Goal: Transaction & Acquisition: Purchase product/service

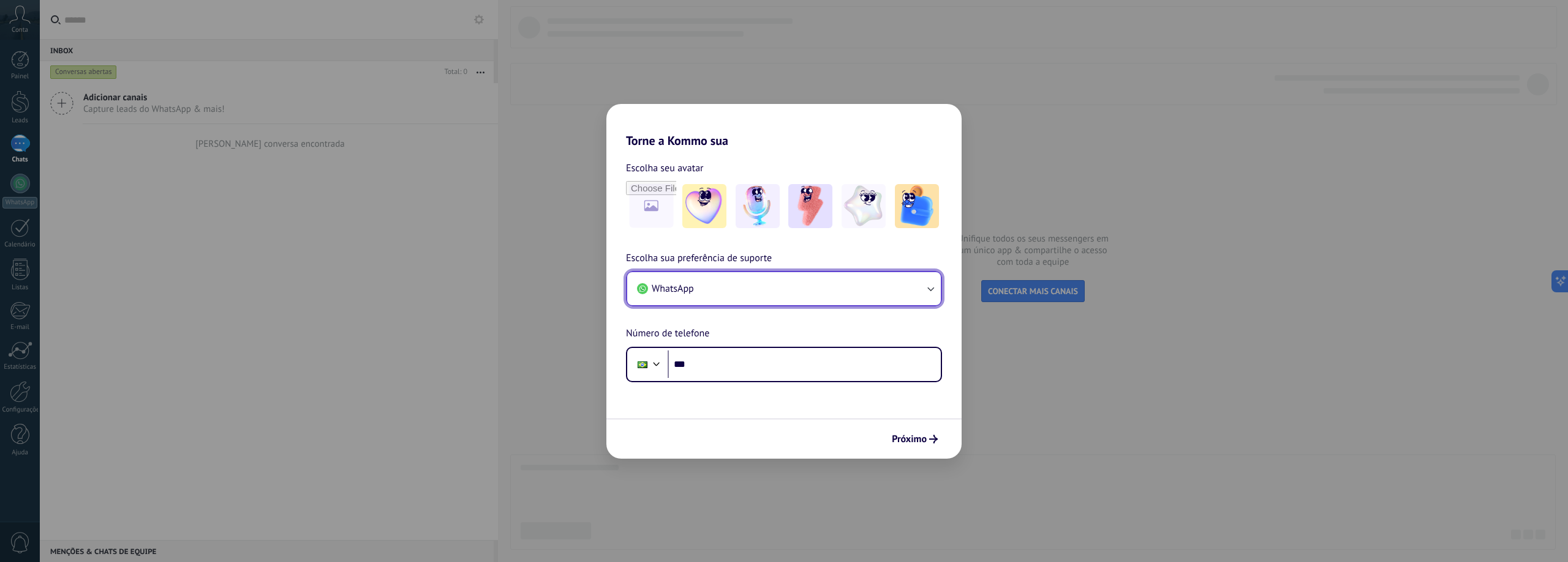
click at [822, 299] on button "WhatsApp" at bounding box center [784, 288] width 313 height 33
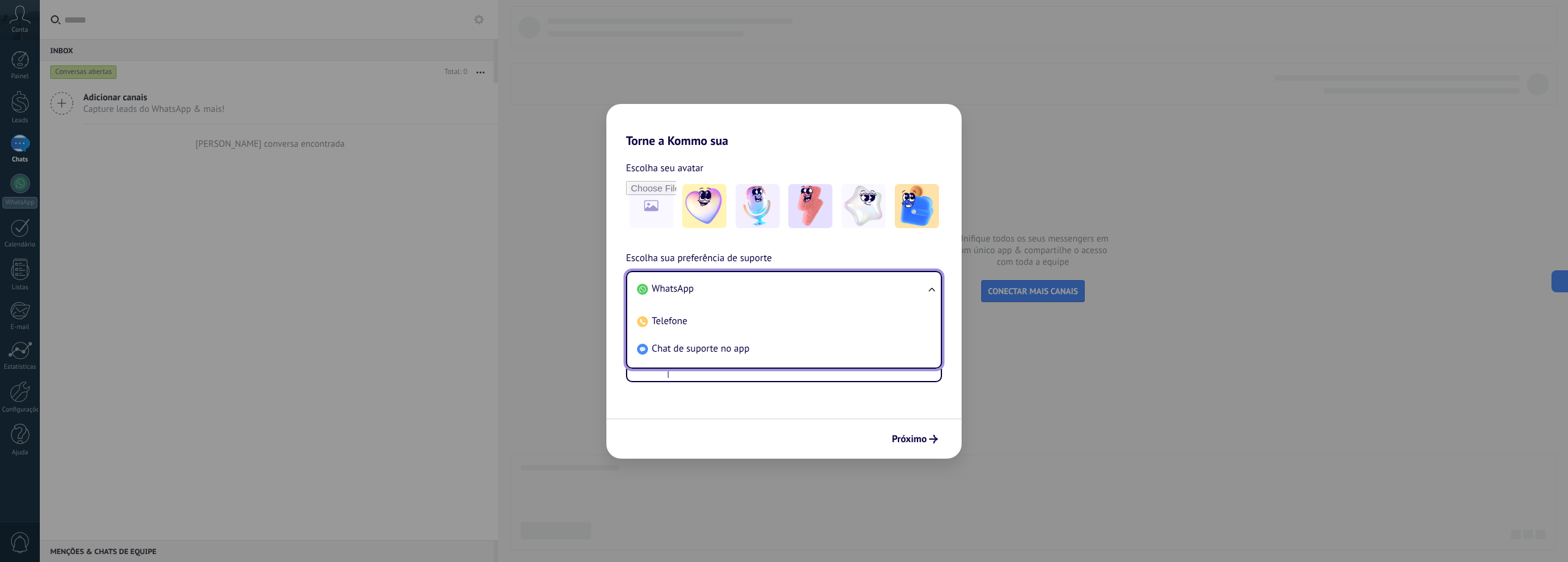
click at [550, 265] on div "Torne a Kommo sua Escolha seu avatar Escolha sua preferência de suporte WhatsAp…" at bounding box center [784, 281] width 1568 height 562
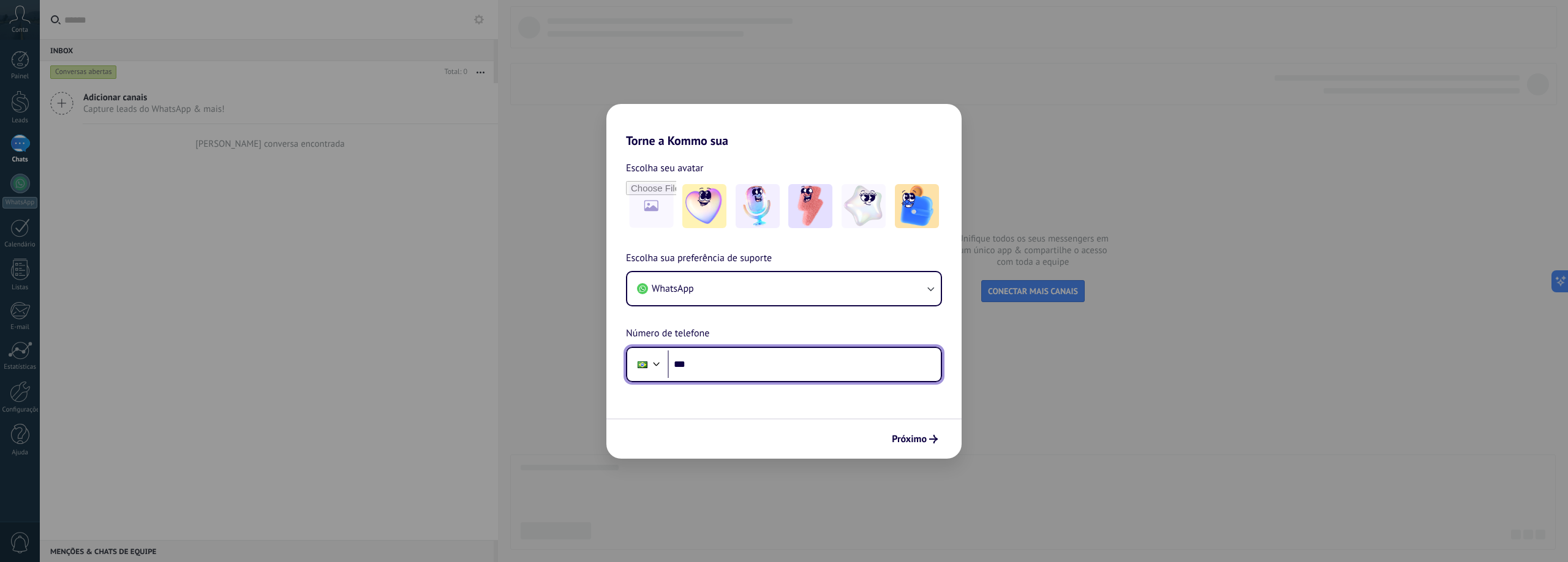
click at [715, 353] on input "***" at bounding box center [804, 365] width 273 height 28
click at [9, 350] on div "Torne a Kommo sua Escolha seu avatar Escolha sua preferência de suporte WhatsAp…" at bounding box center [784, 281] width 1568 height 562
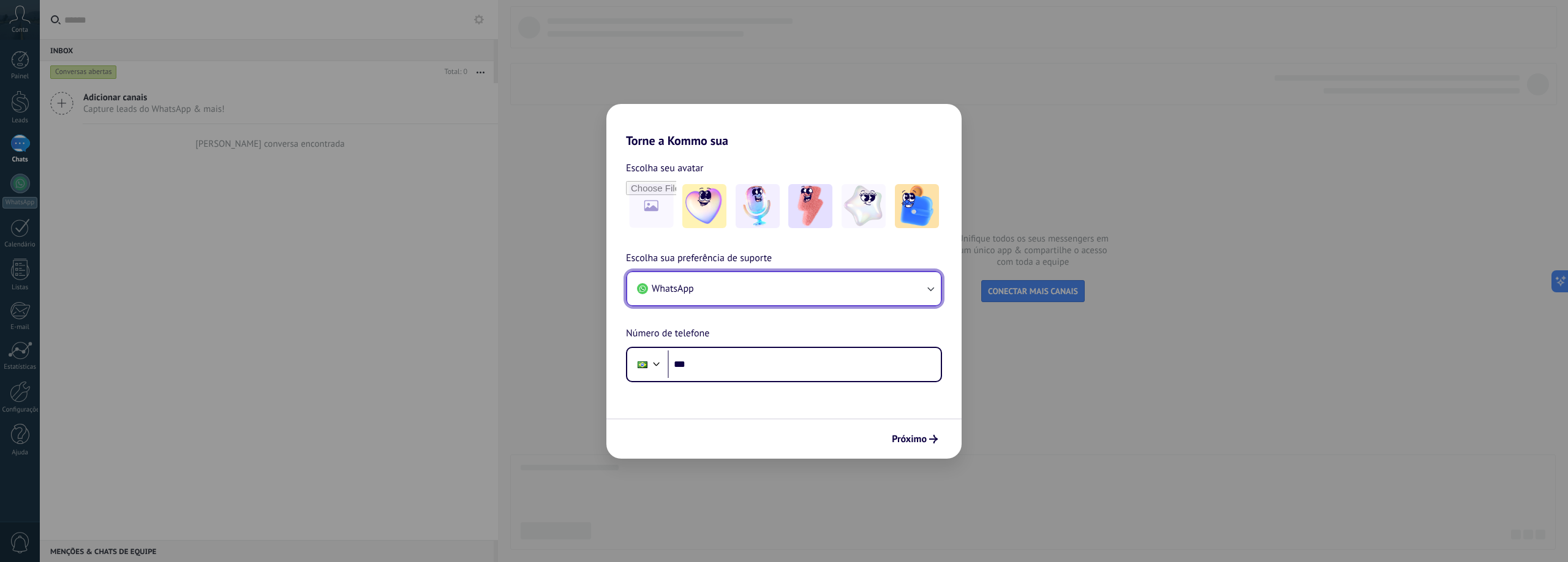
click at [678, 285] on span "WhatsApp" at bounding box center [673, 288] width 42 height 12
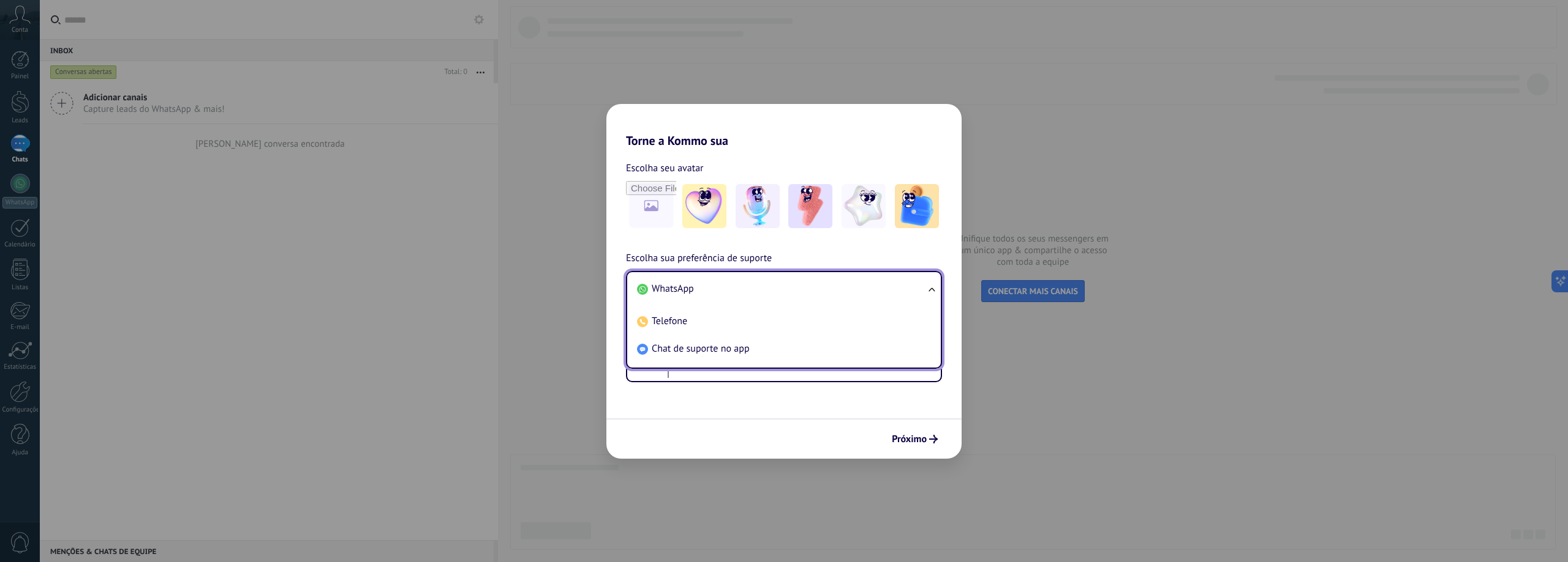
click at [678, 285] on span "WhatsApp" at bounding box center [673, 288] width 42 height 12
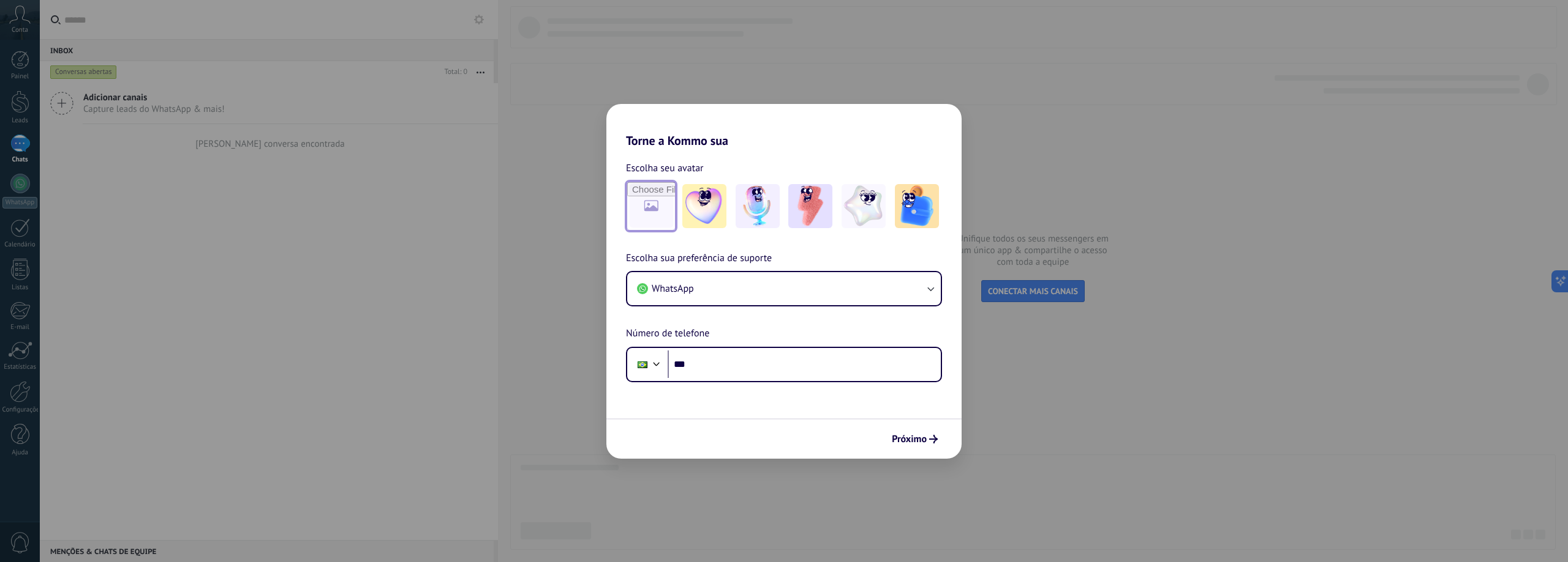
click at [658, 220] on input "file" at bounding box center [651, 206] width 48 height 48
type input "**********"
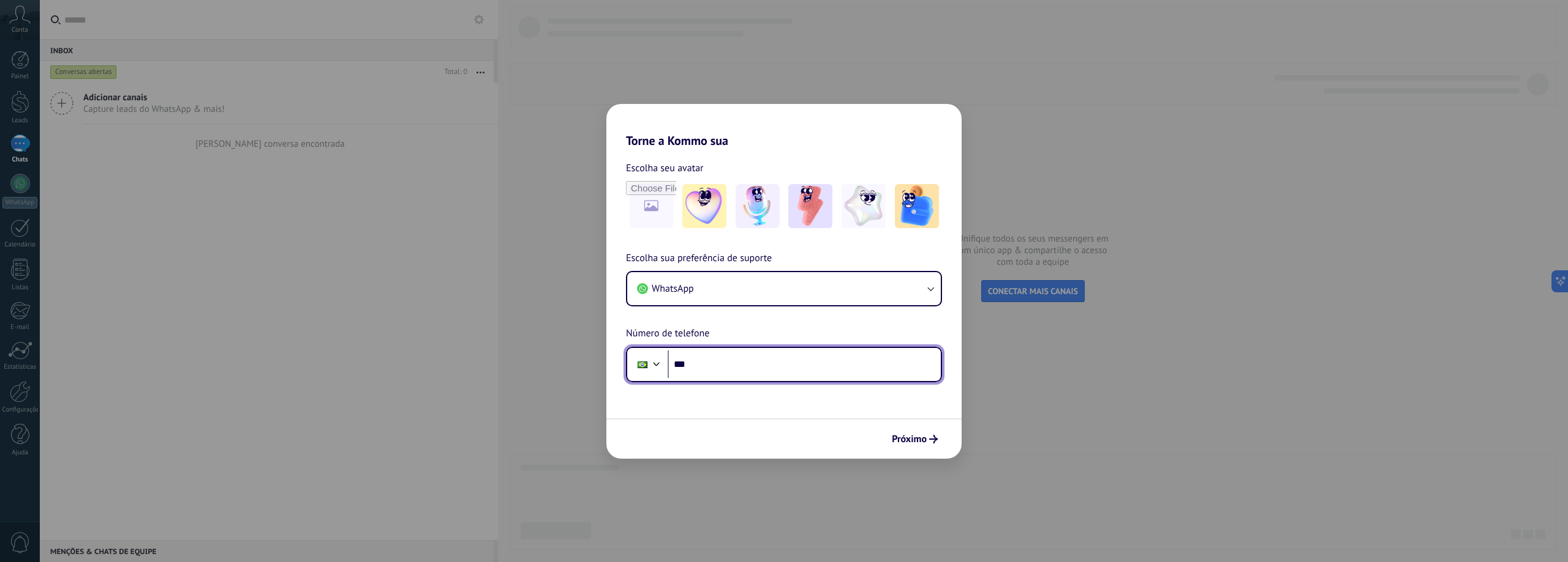
click at [693, 373] on input "***" at bounding box center [804, 365] width 273 height 28
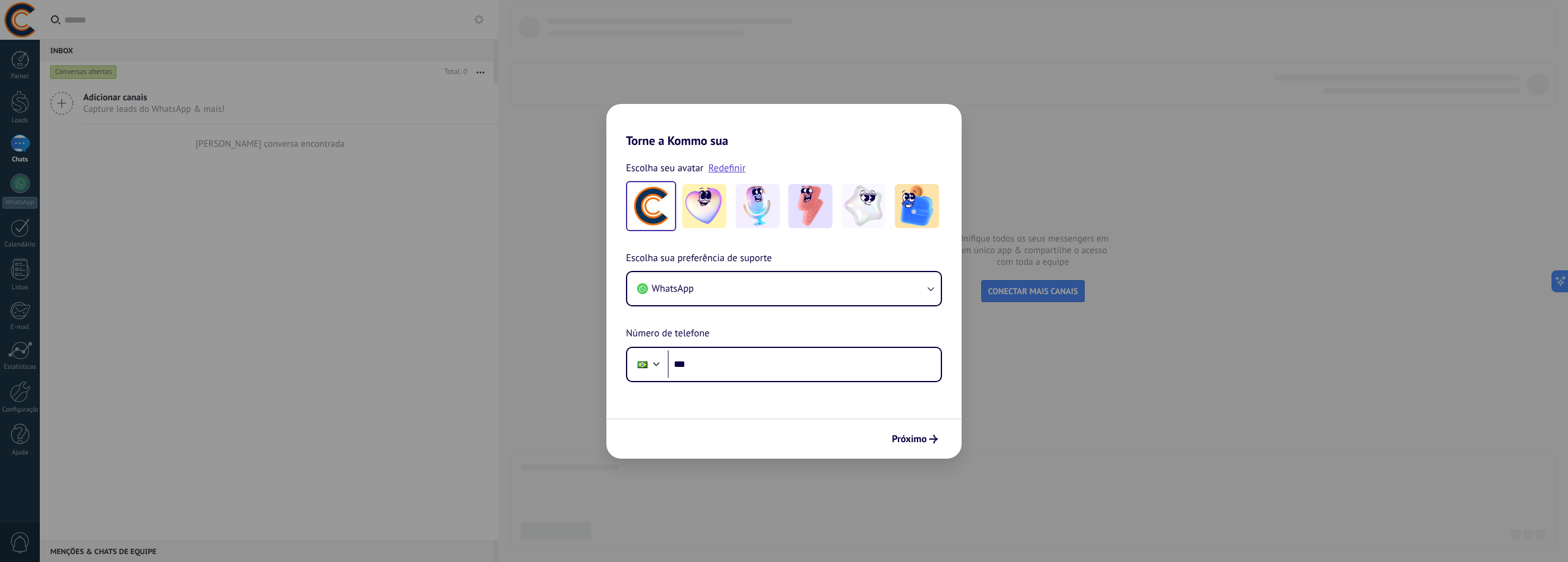
click at [634, 210] on img at bounding box center [651, 206] width 44 height 44
click at [711, 172] on link "Redefinir" at bounding box center [727, 168] width 37 height 12
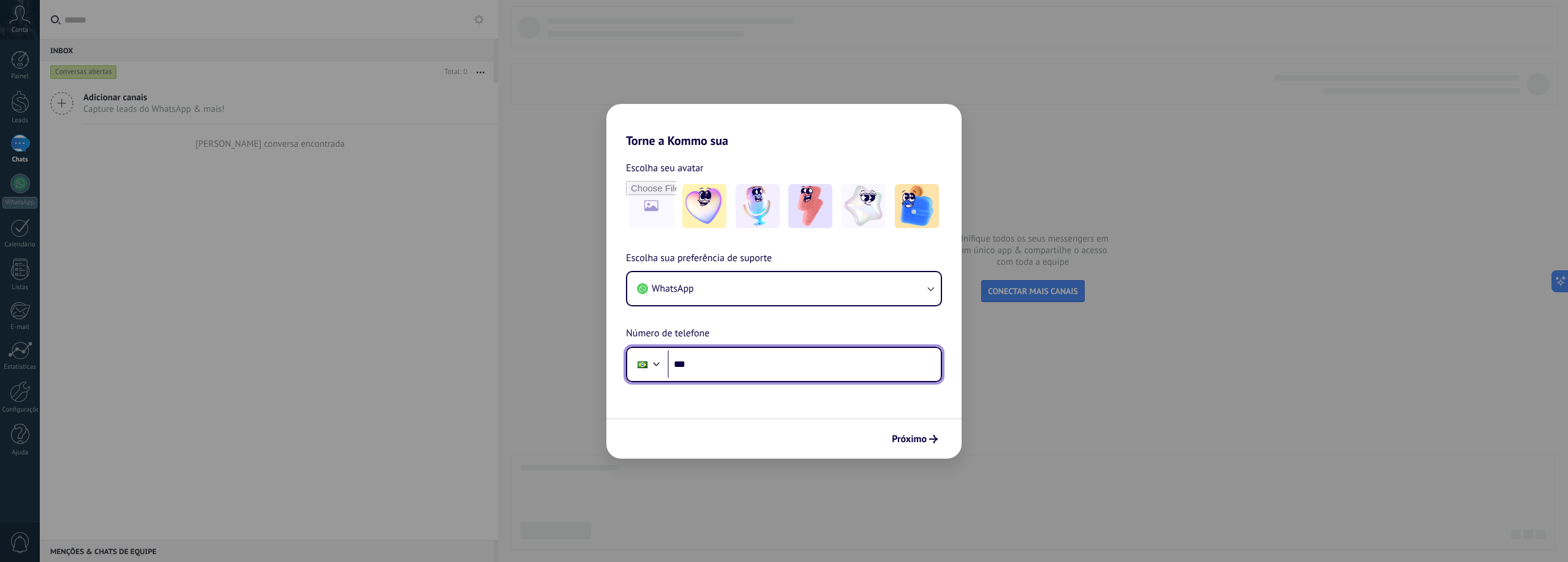
click at [718, 372] on input "***" at bounding box center [804, 365] width 273 height 28
type input "**********"
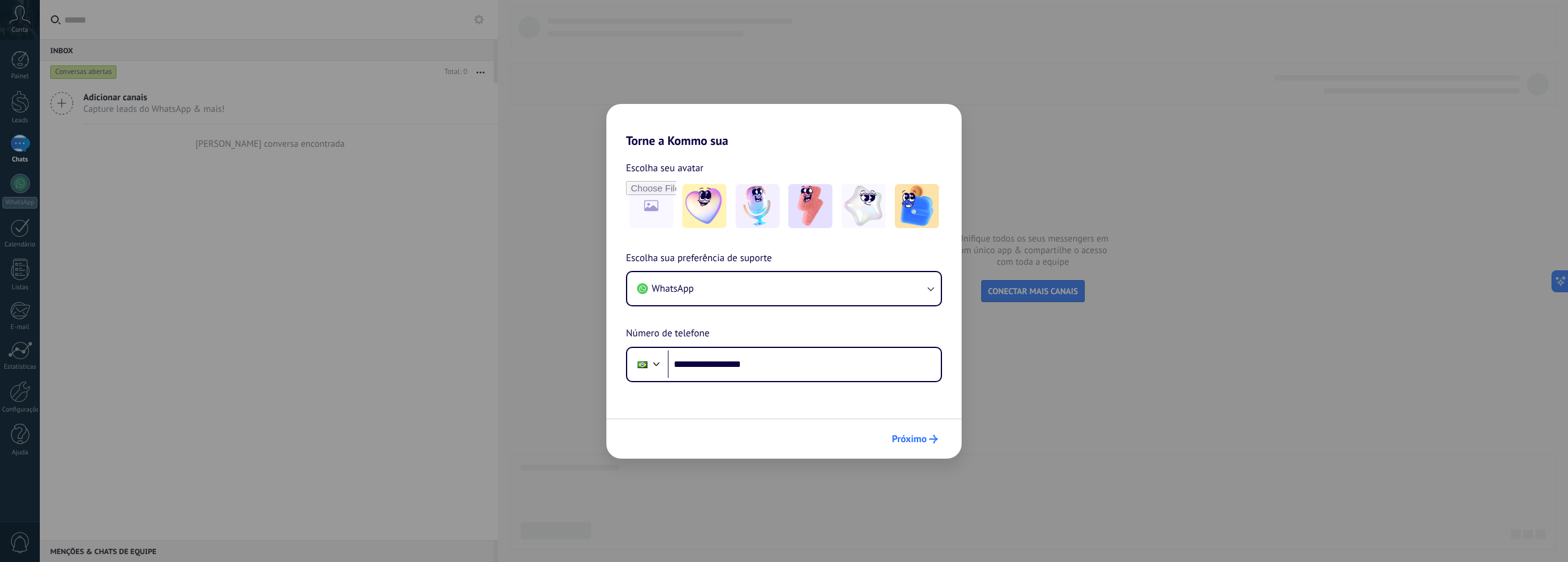
click at [901, 438] on span "Próximo" at bounding box center [909, 439] width 35 height 8
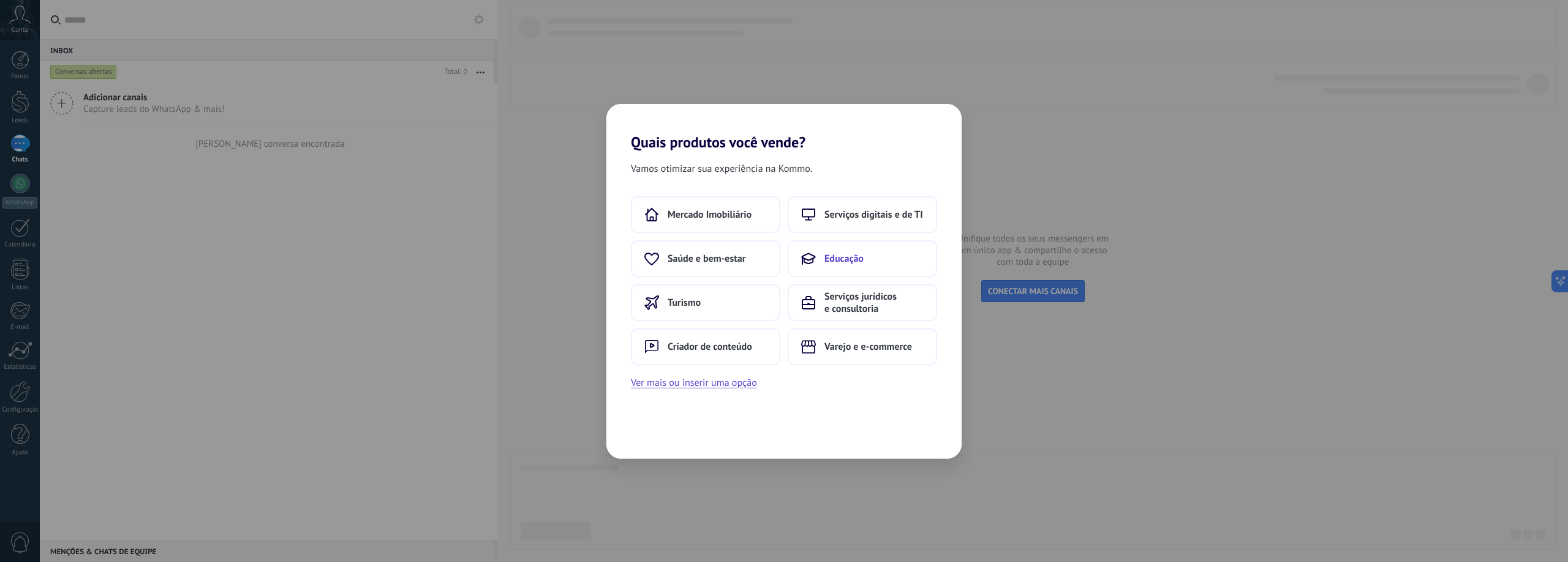
click at [850, 259] on span "Educação" at bounding box center [844, 259] width 39 height 12
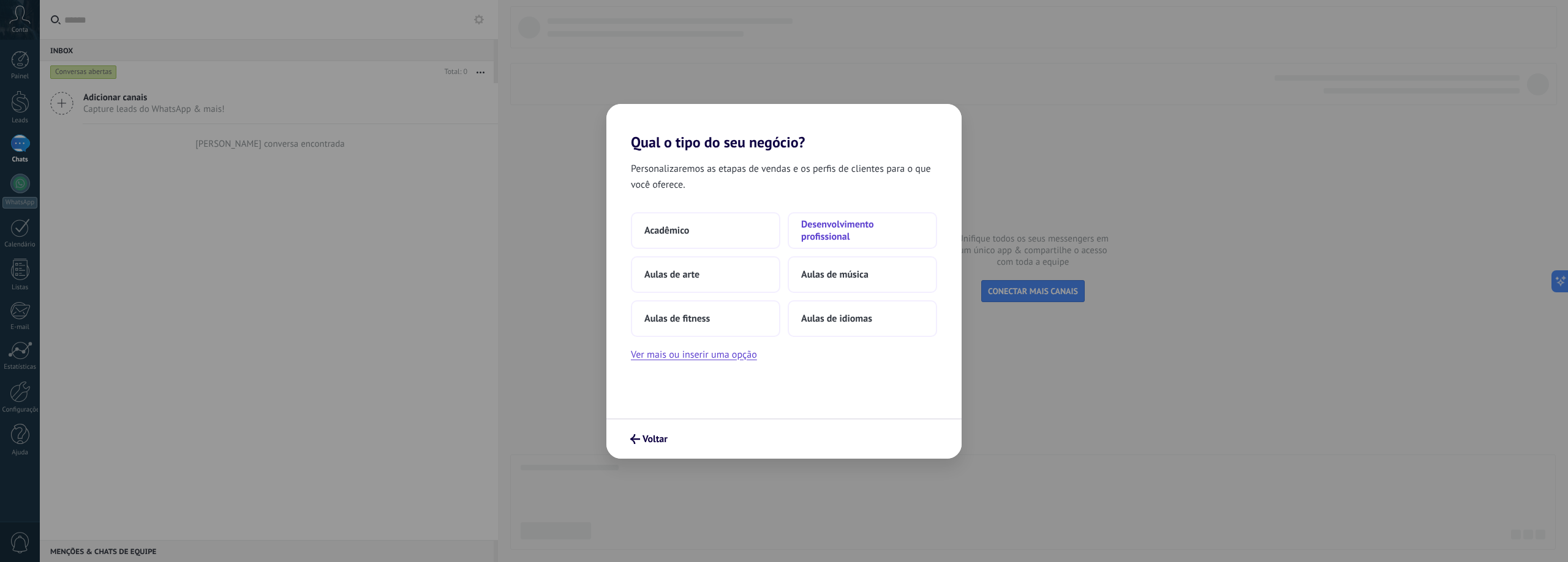
click at [818, 235] on span "Desenvolvimento profissional" at bounding box center [862, 231] width 122 height 25
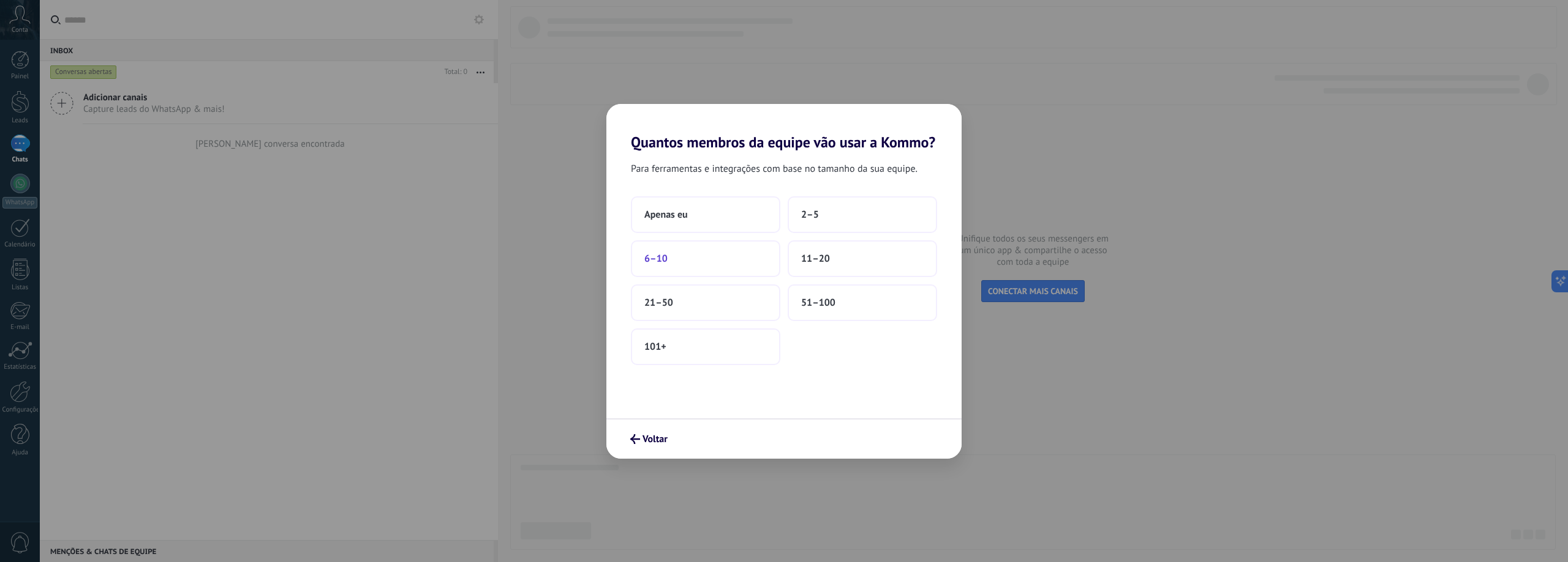
click at [730, 269] on button "6–10" at bounding box center [705, 259] width 149 height 37
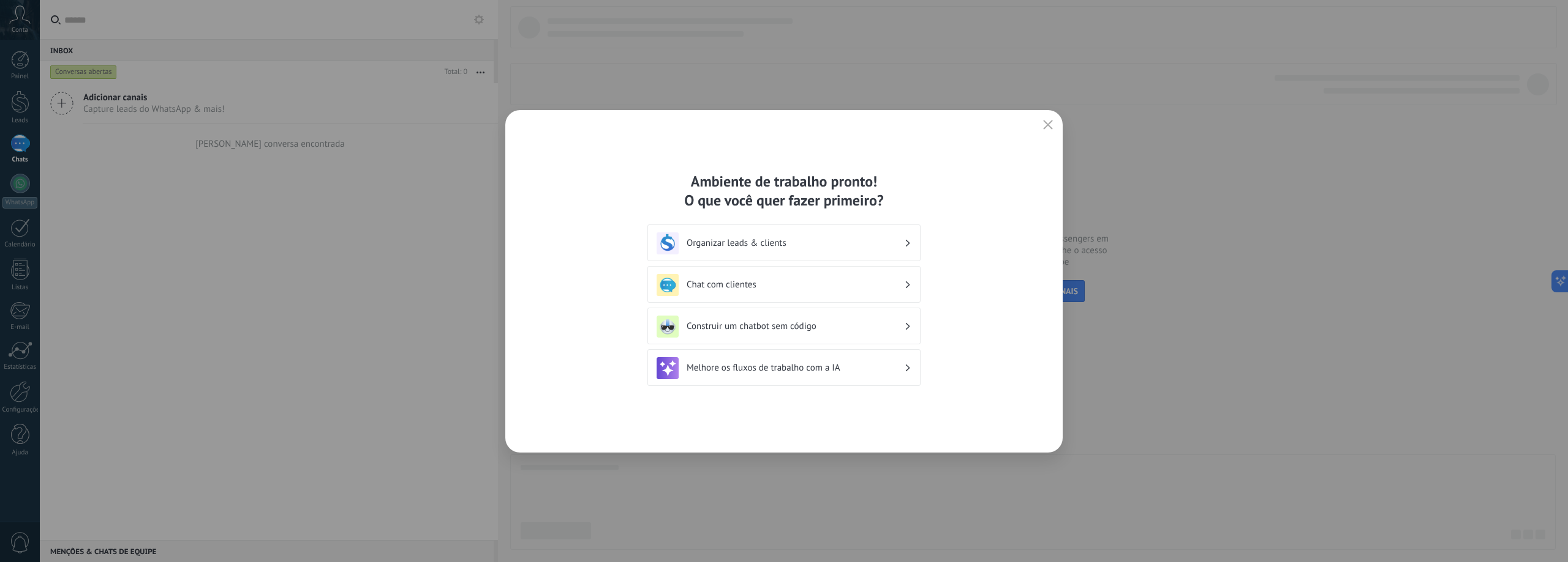
click at [746, 250] on div "Organizar leads & clients" at bounding box center [784, 243] width 255 height 22
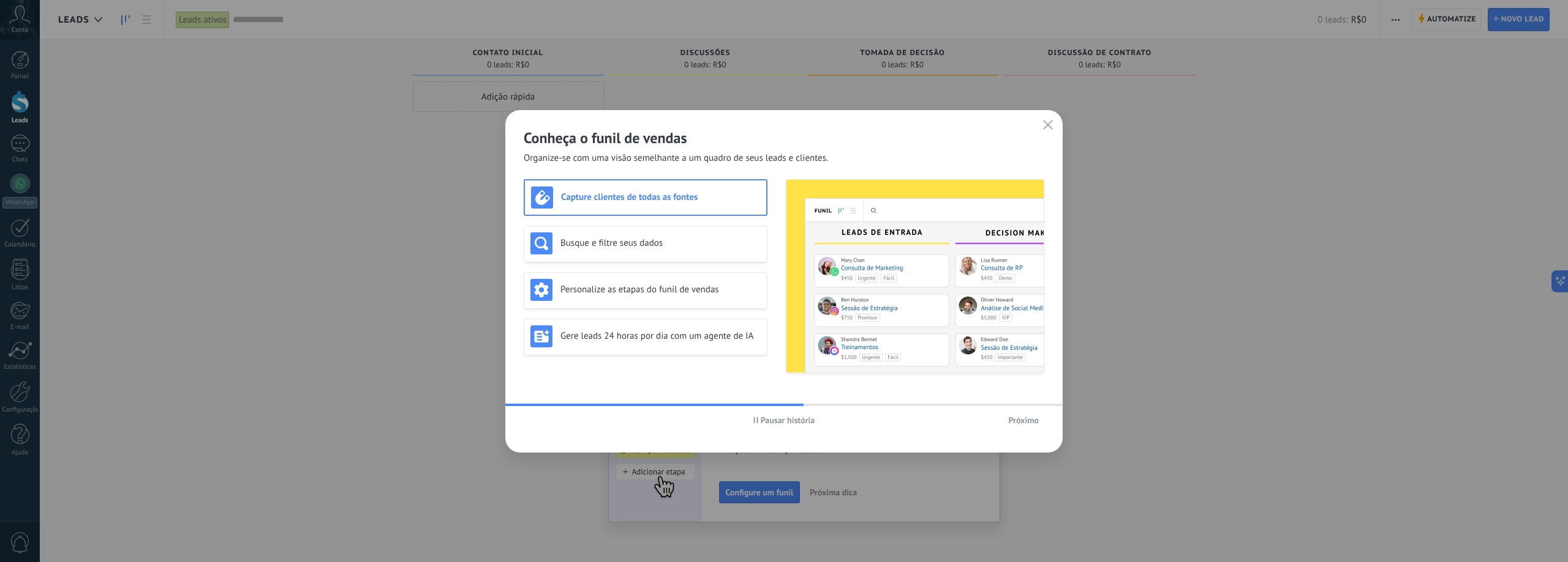
click at [1051, 122] on icon "button" at bounding box center [1048, 124] width 10 height 10
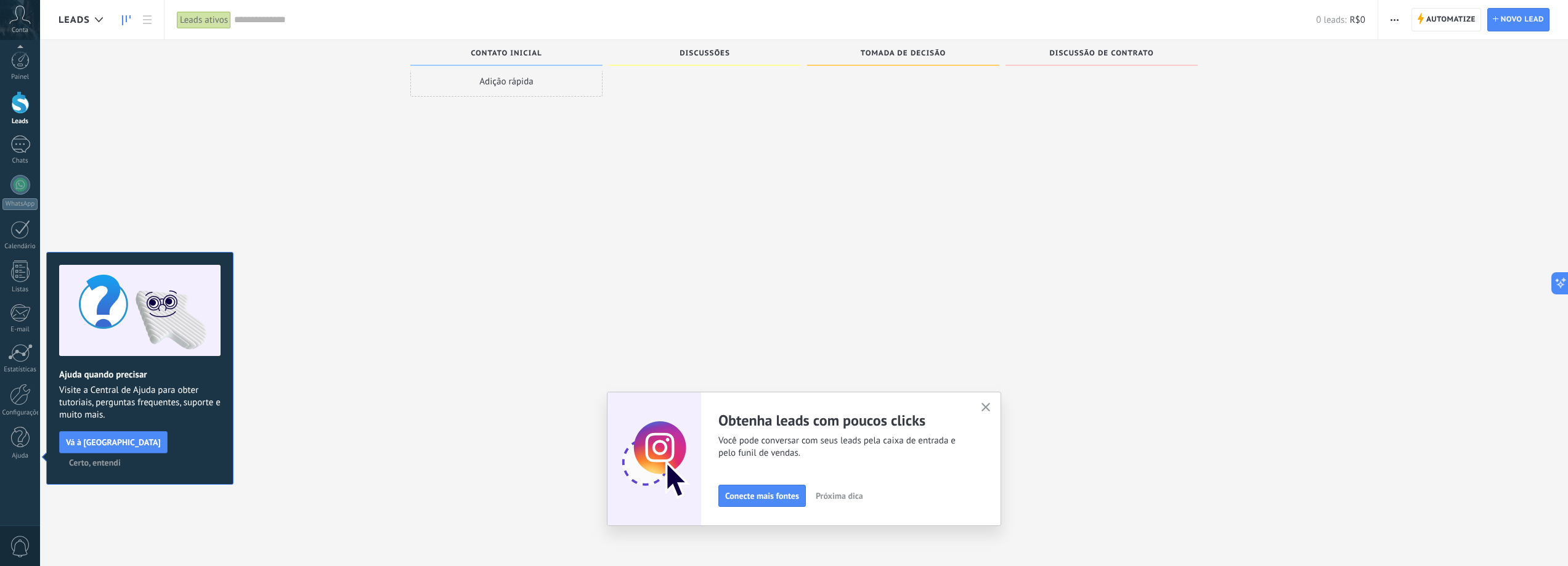
scroll to position [21, 0]
click at [25, 392] on div at bounding box center [20, 395] width 21 height 22
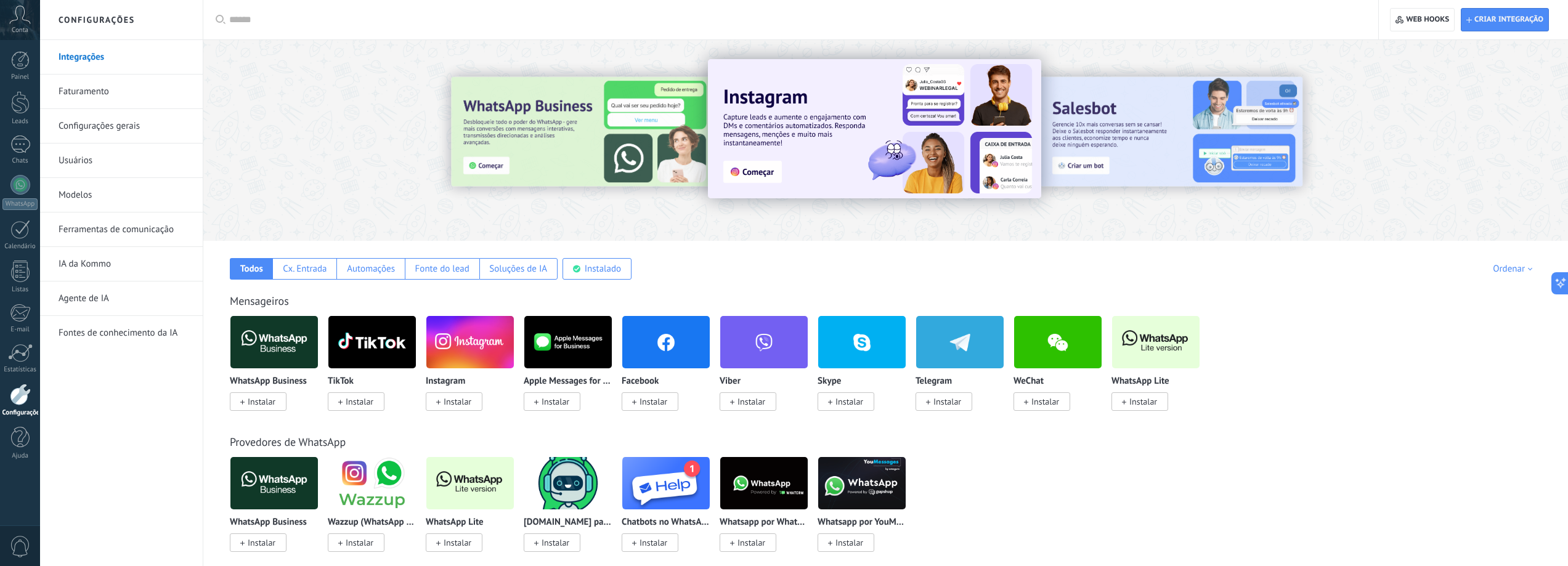
click at [131, 95] on link "Faturamento" at bounding box center [125, 92] width 132 height 35
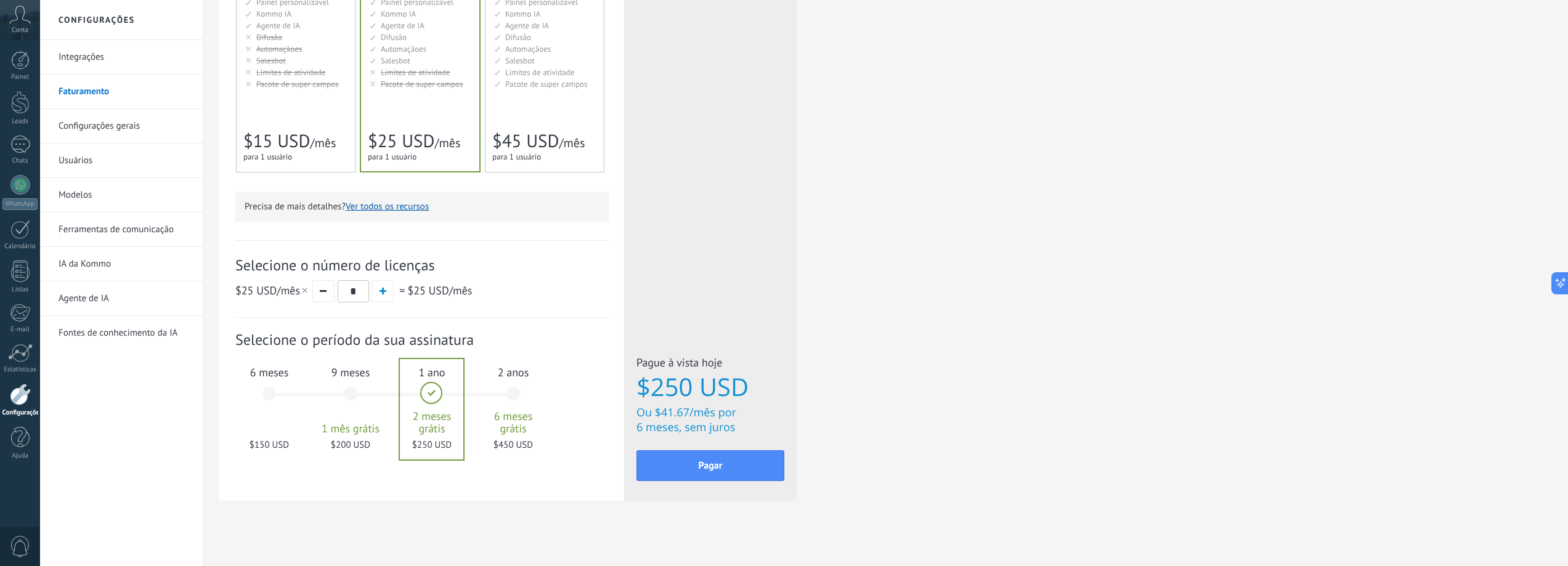
scroll to position [269, 0]
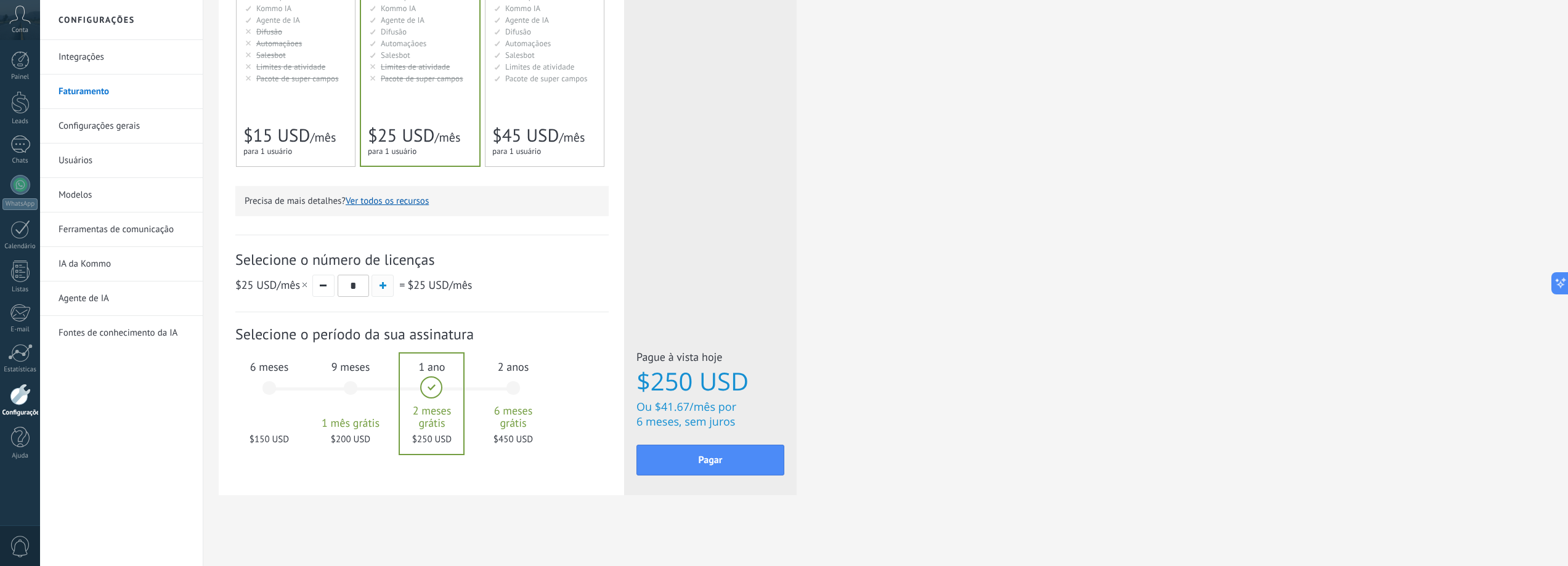
click at [383, 294] on button "button" at bounding box center [382, 285] width 22 height 22
click at [385, 294] on button "button" at bounding box center [382, 285] width 22 height 22
click at [392, 292] on button "button" at bounding box center [382, 285] width 22 height 22
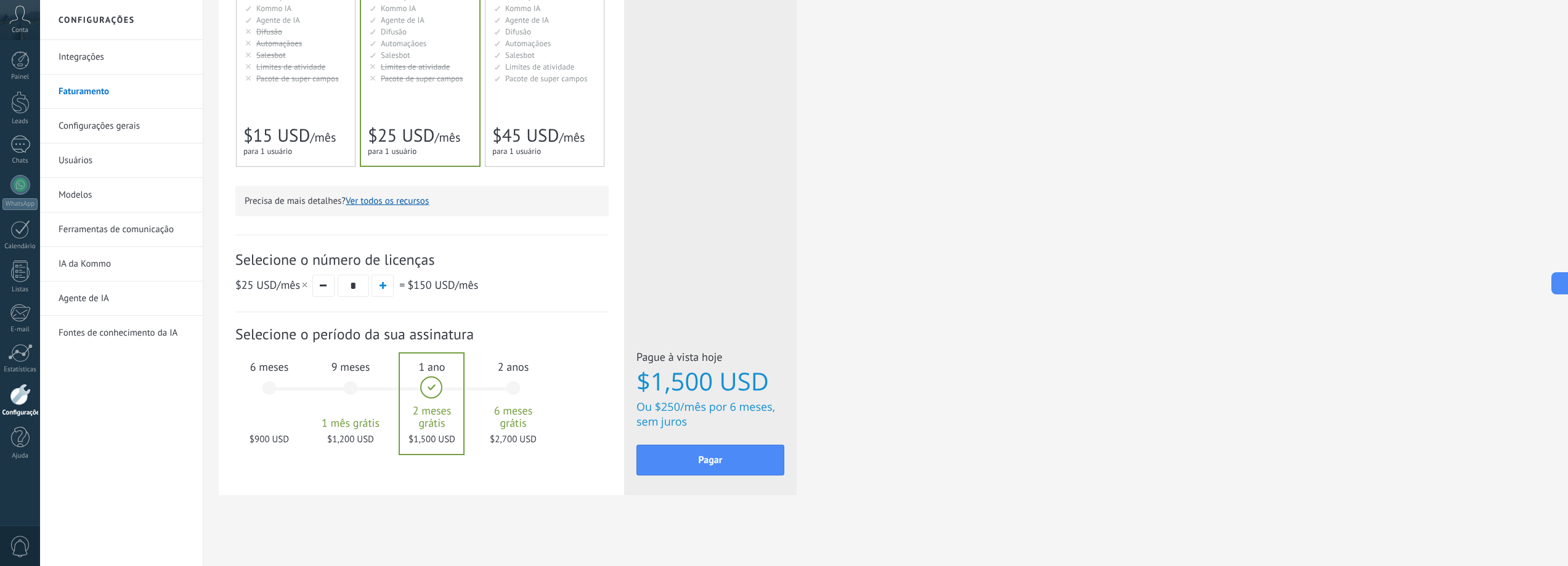
drag, startPoint x: 359, startPoint y: 281, endPoint x: 334, endPoint y: 281, distance: 25.0
click at [334, 281] on div "$25 USD /mês * = $150 USD /mês" at bounding box center [422, 285] width 374 height 23
drag, startPoint x: 361, startPoint y: 288, endPoint x: 347, endPoint y: 286, distance: 14.1
click at [347, 286] on input "**" at bounding box center [354, 285] width 32 height 22
type input "*"
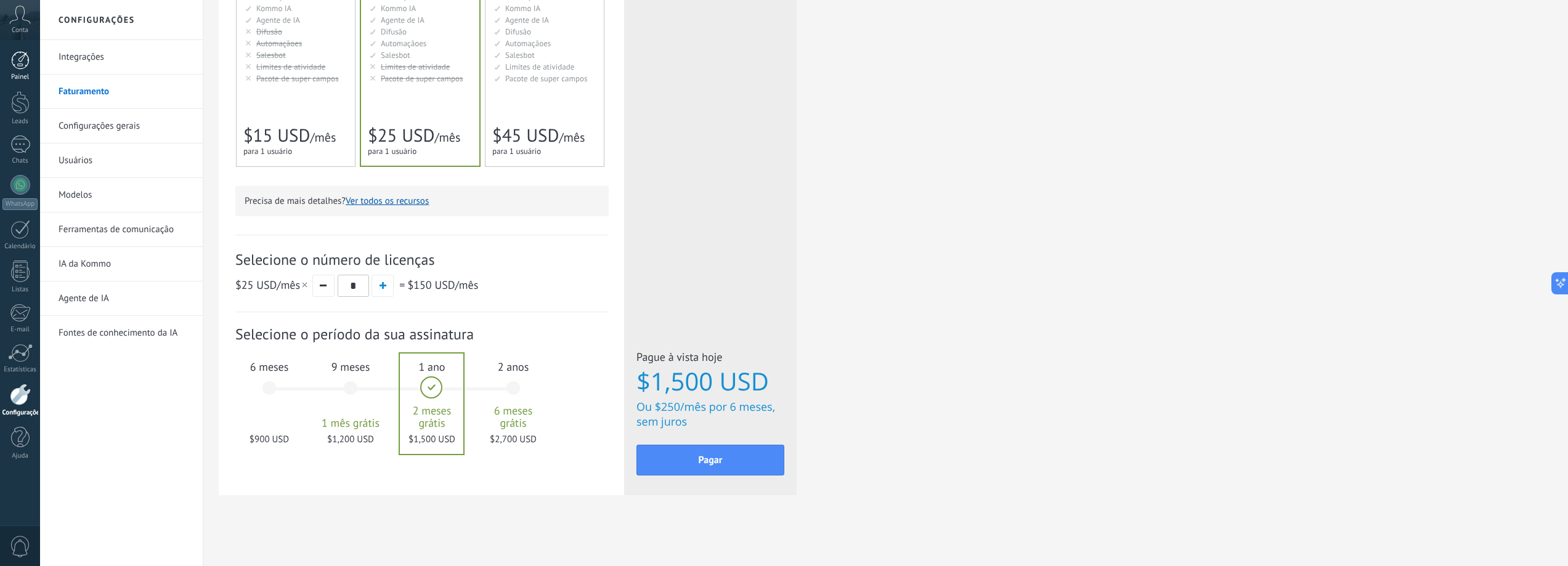
click at [14, 66] on div at bounding box center [20, 60] width 18 height 18
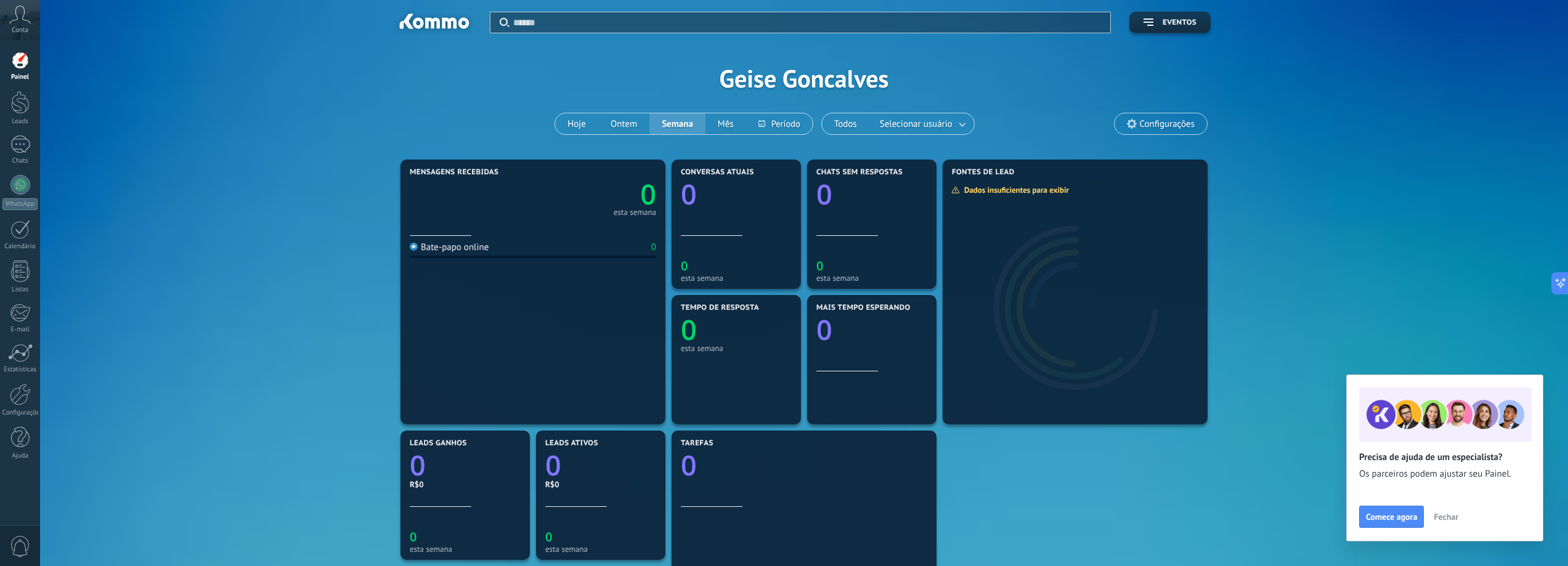
click at [283, 146] on div "Aplicar Eventos Geise Goncalves Hoje Ontem Semana Mês Todos Selecionar usuário …" at bounding box center [804, 78] width 1491 height 156
click at [30, 400] on div at bounding box center [20, 395] width 21 height 22
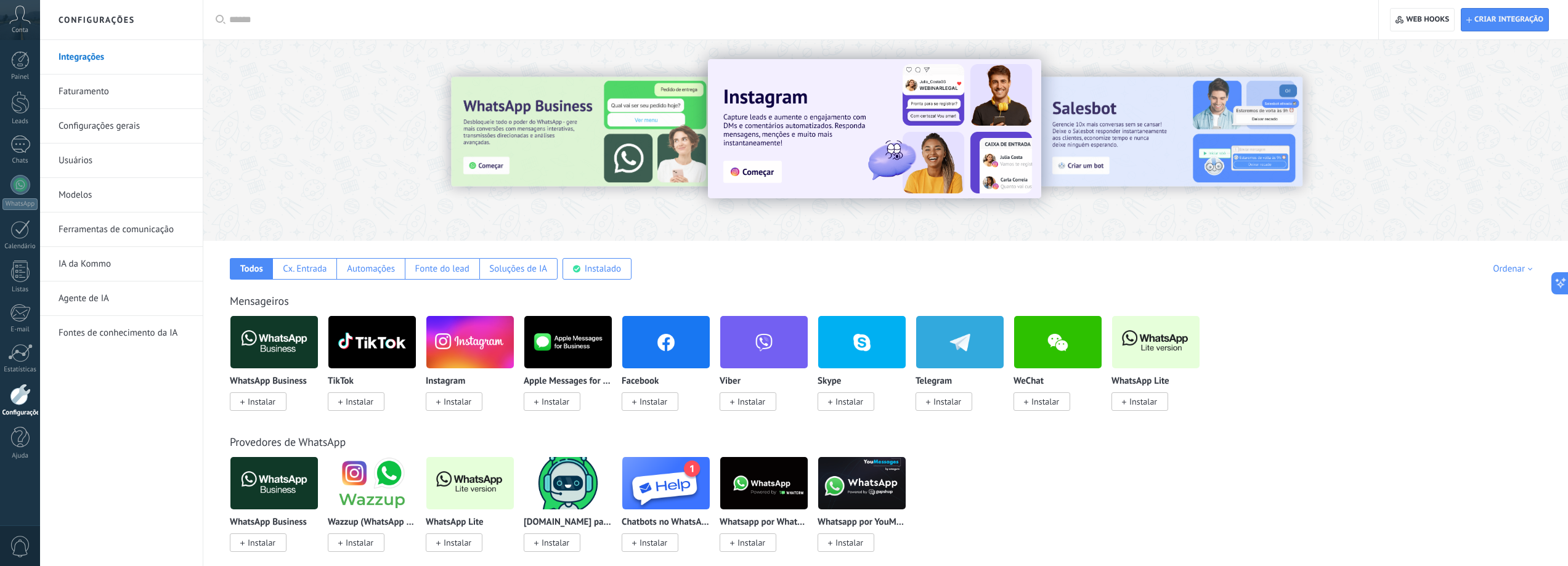
click at [140, 97] on link "Faturamento" at bounding box center [125, 92] width 132 height 35
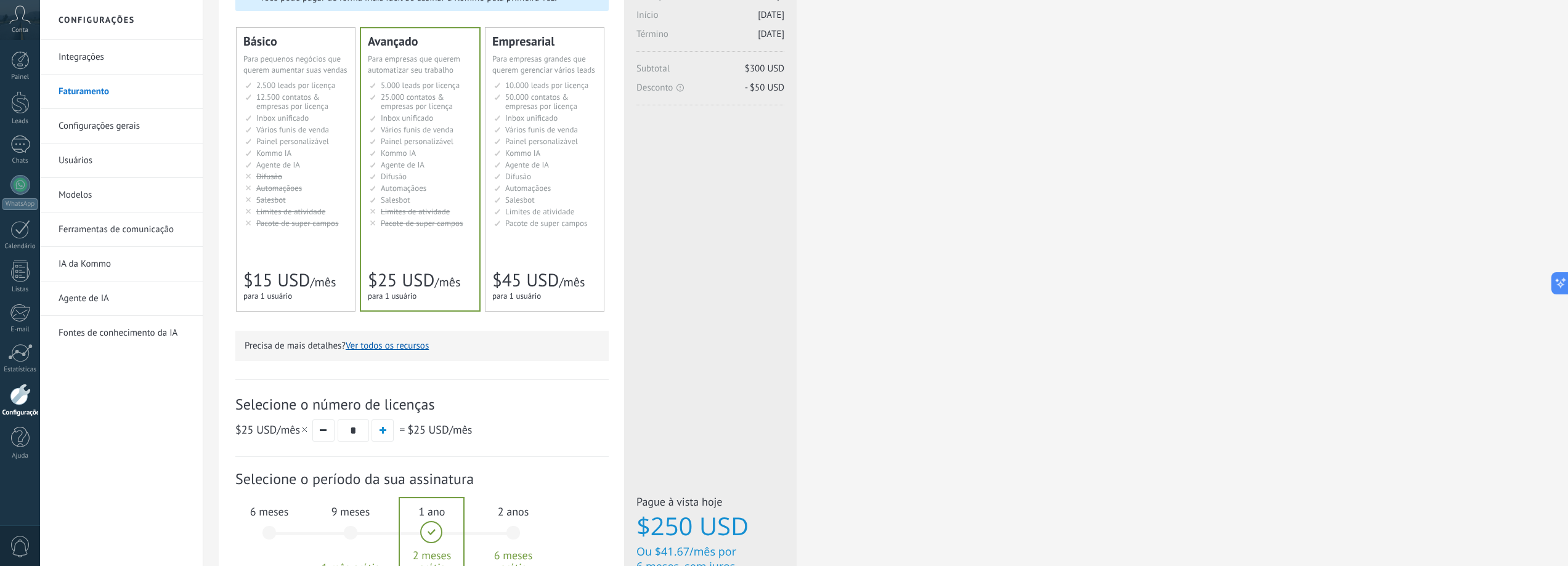
drag, startPoint x: 355, startPoint y: 430, endPoint x: 345, endPoint y: 429, distance: 10.0
click at [345, 429] on input "*" at bounding box center [354, 430] width 32 height 22
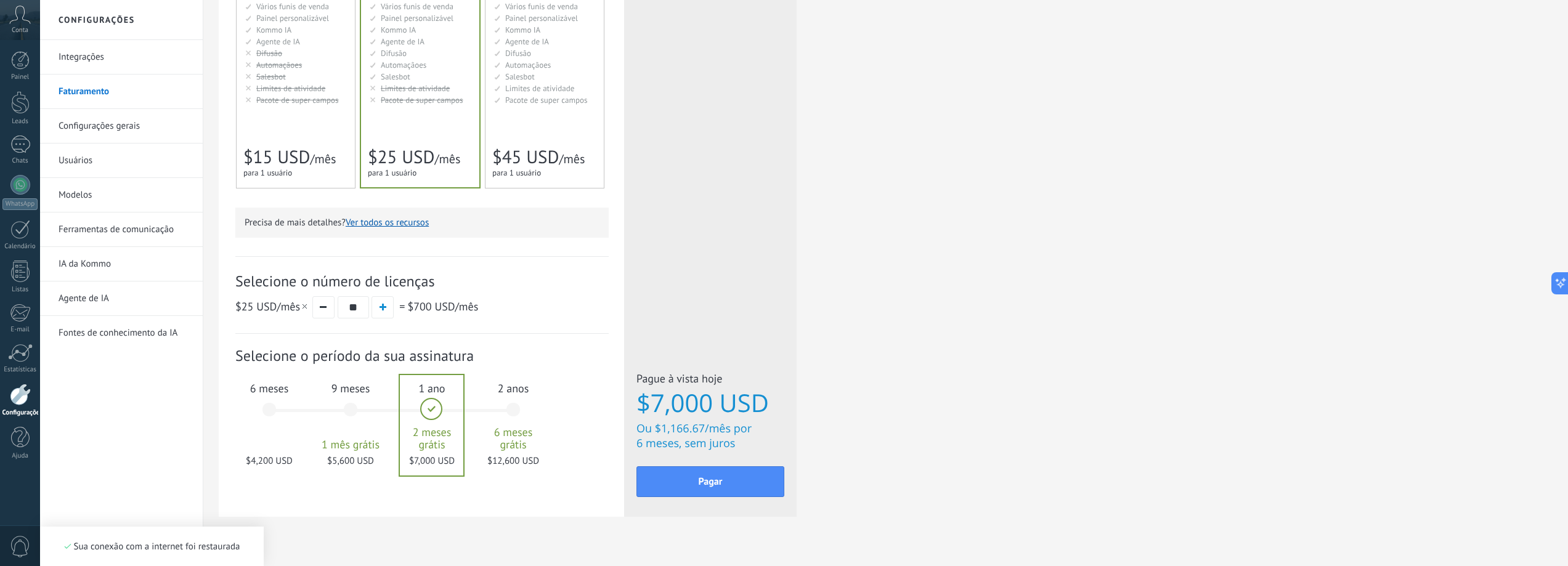
type input "**"
click at [554, 313] on div "$25 USD /mês ** = $700 USD /mês" at bounding box center [422, 307] width 374 height 23
click at [24, 118] on div "Leads" at bounding box center [20, 122] width 35 height 8
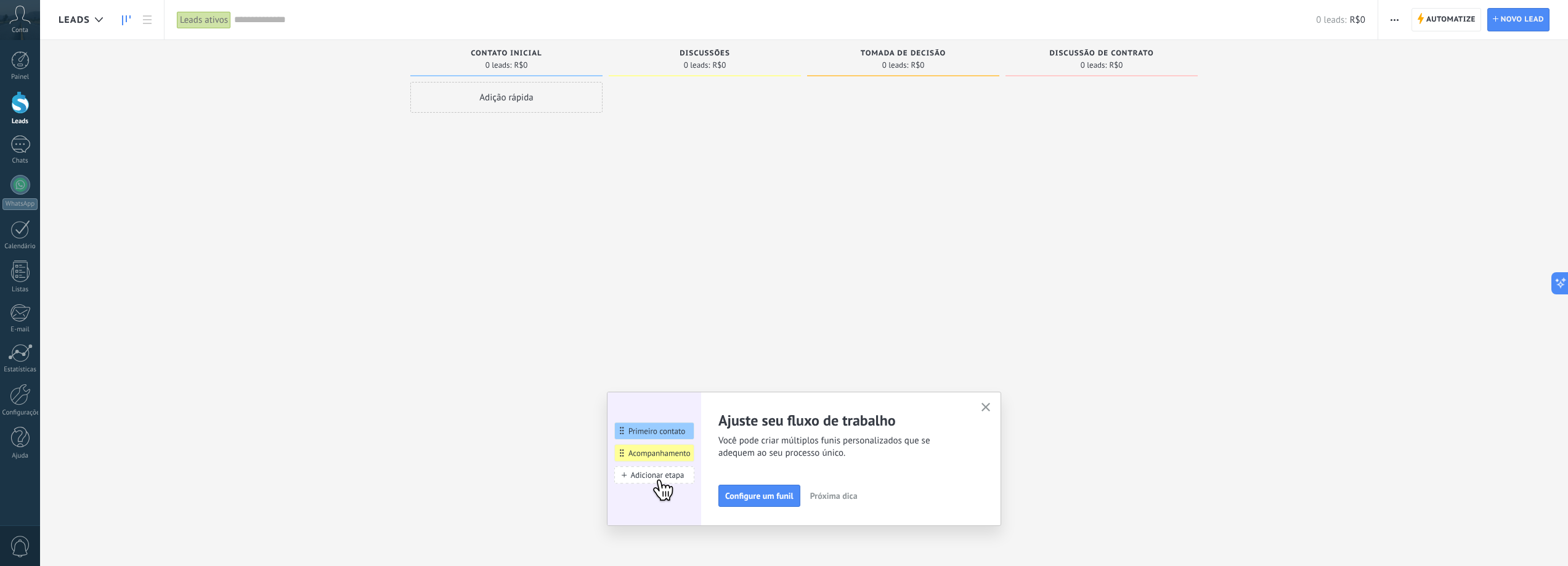
click at [989, 408] on icon "button" at bounding box center [986, 408] width 9 height 9
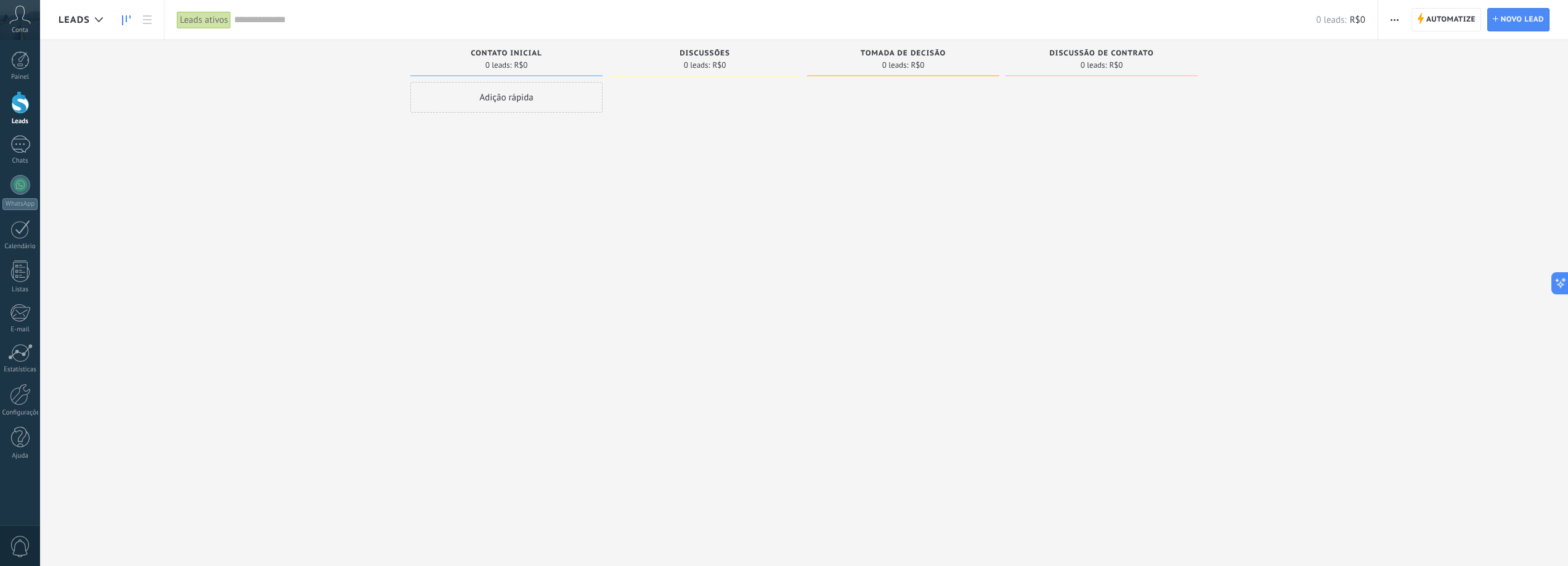
drag, startPoint x: 989, startPoint y: 408, endPoint x: 899, endPoint y: 382, distance: 93.7
click at [899, 382] on div at bounding box center [903, 285] width 192 height 405
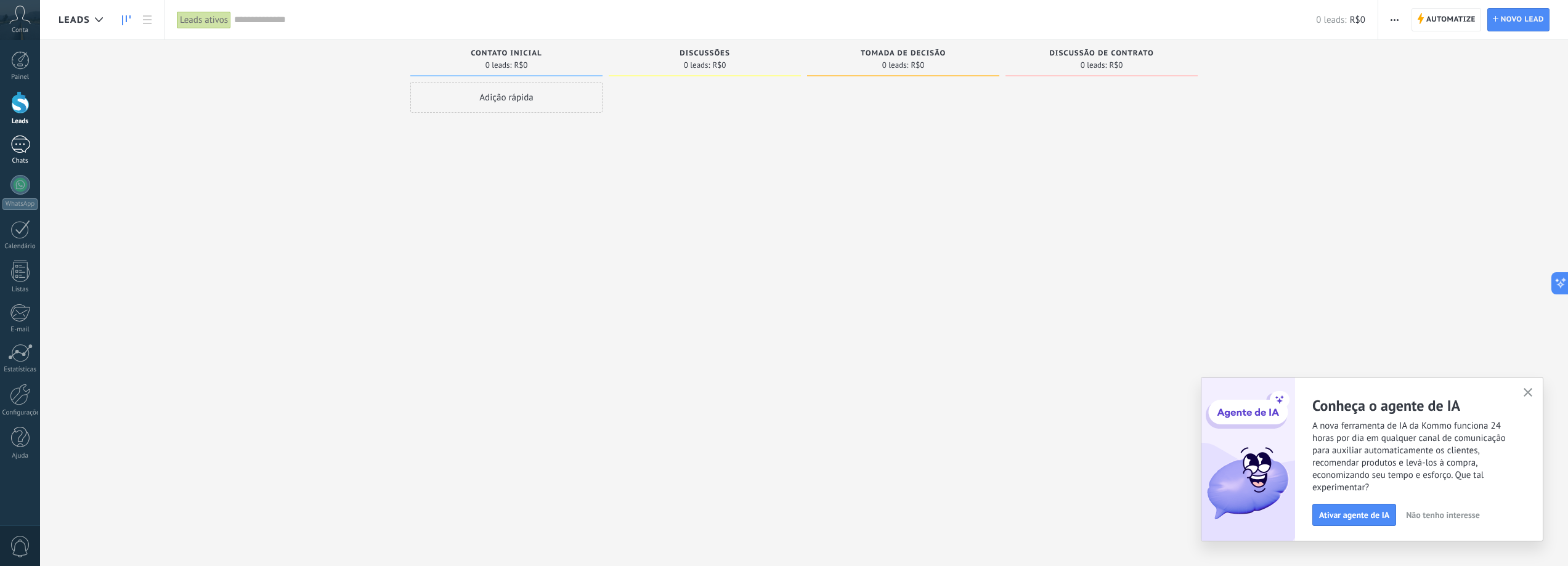
click at [34, 149] on link "Chats" at bounding box center [20, 150] width 40 height 29
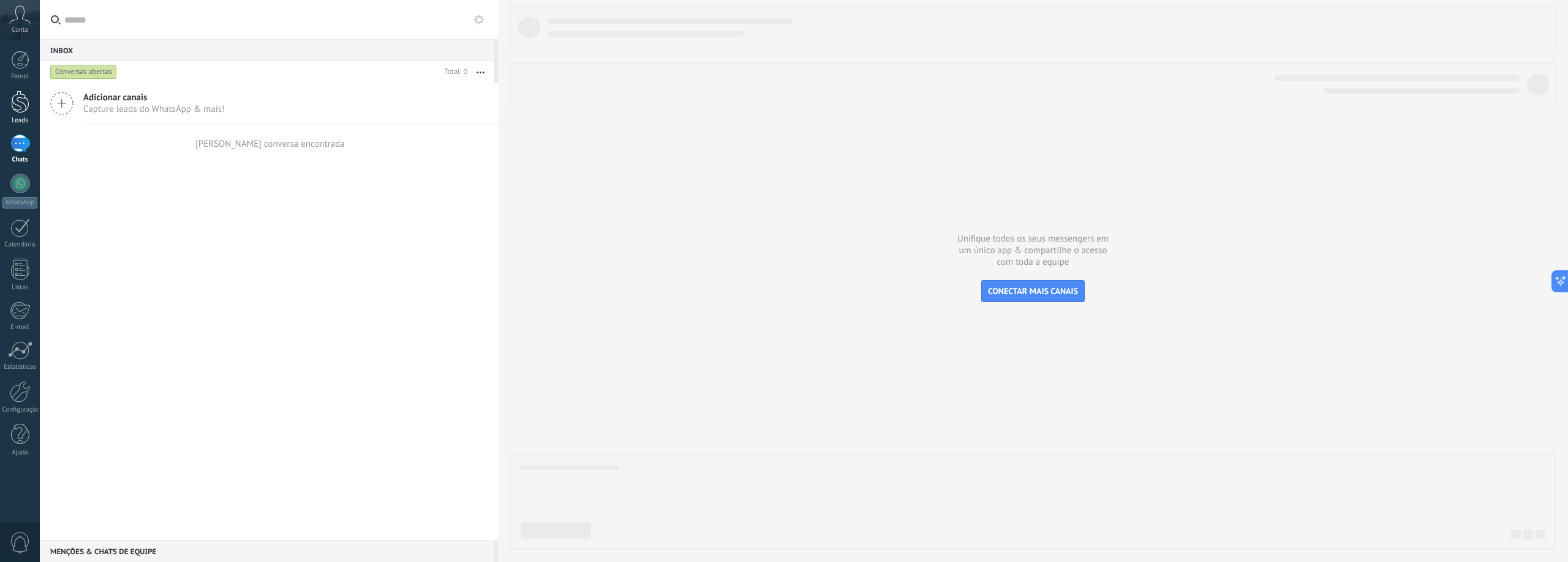
click at [18, 115] on link "Leads" at bounding box center [19, 108] width 40 height 34
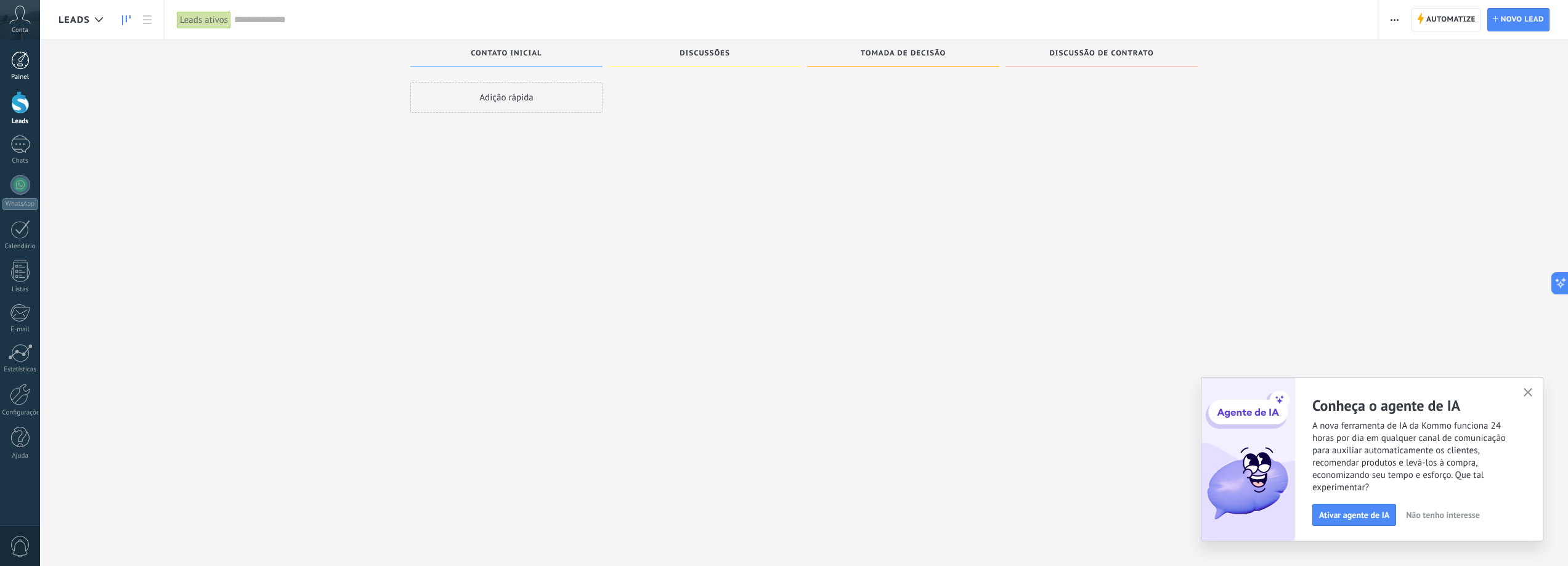
click at [25, 66] on div at bounding box center [20, 60] width 18 height 18
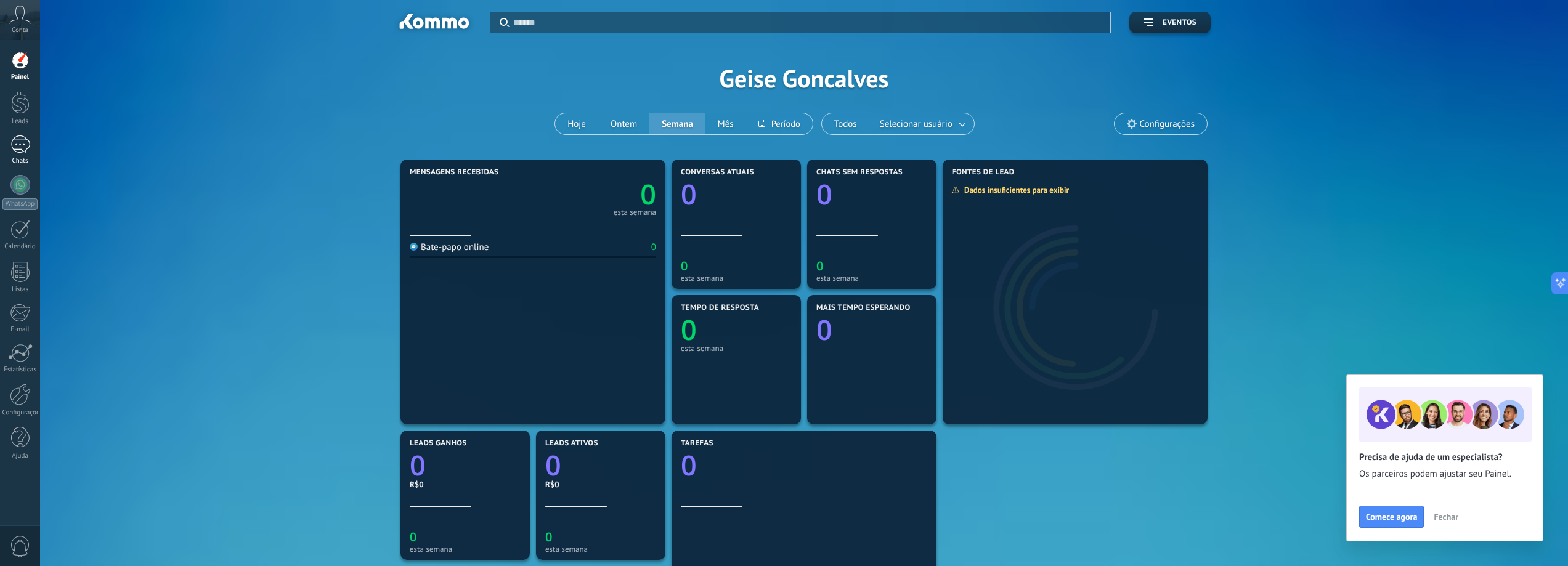
click at [14, 142] on div at bounding box center [20, 145] width 20 height 18
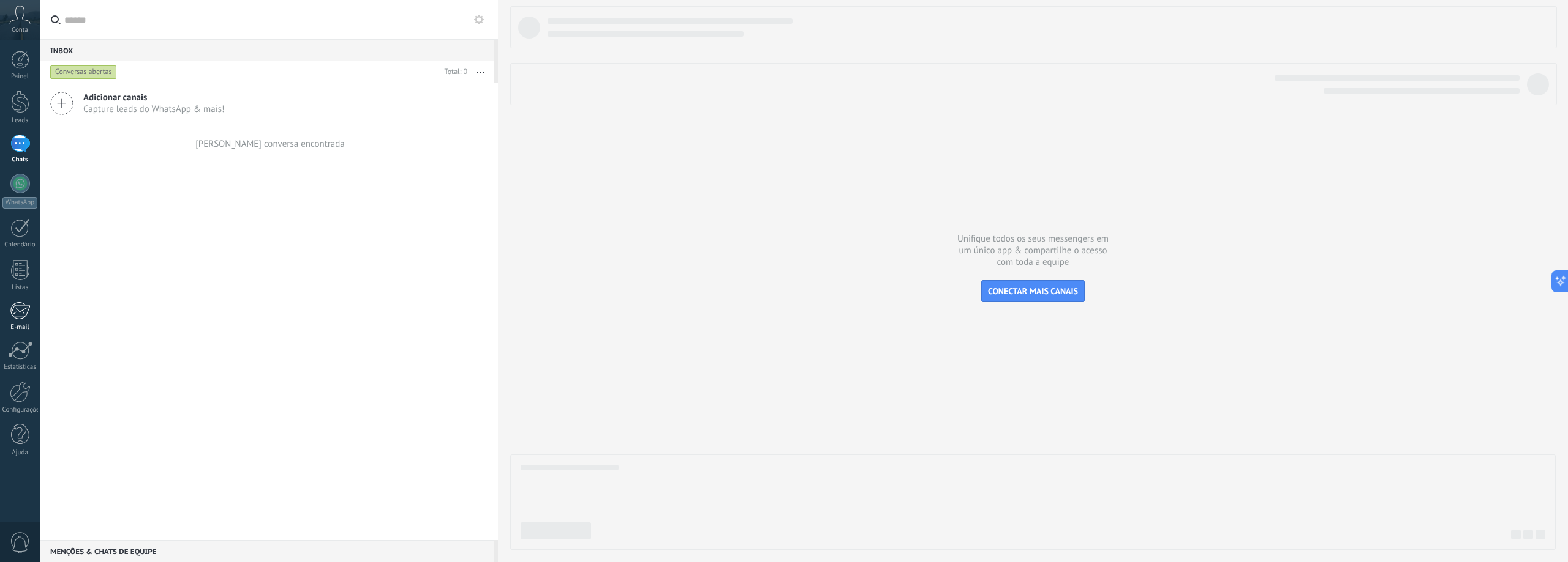
click at [20, 309] on div at bounding box center [19, 311] width 20 height 18
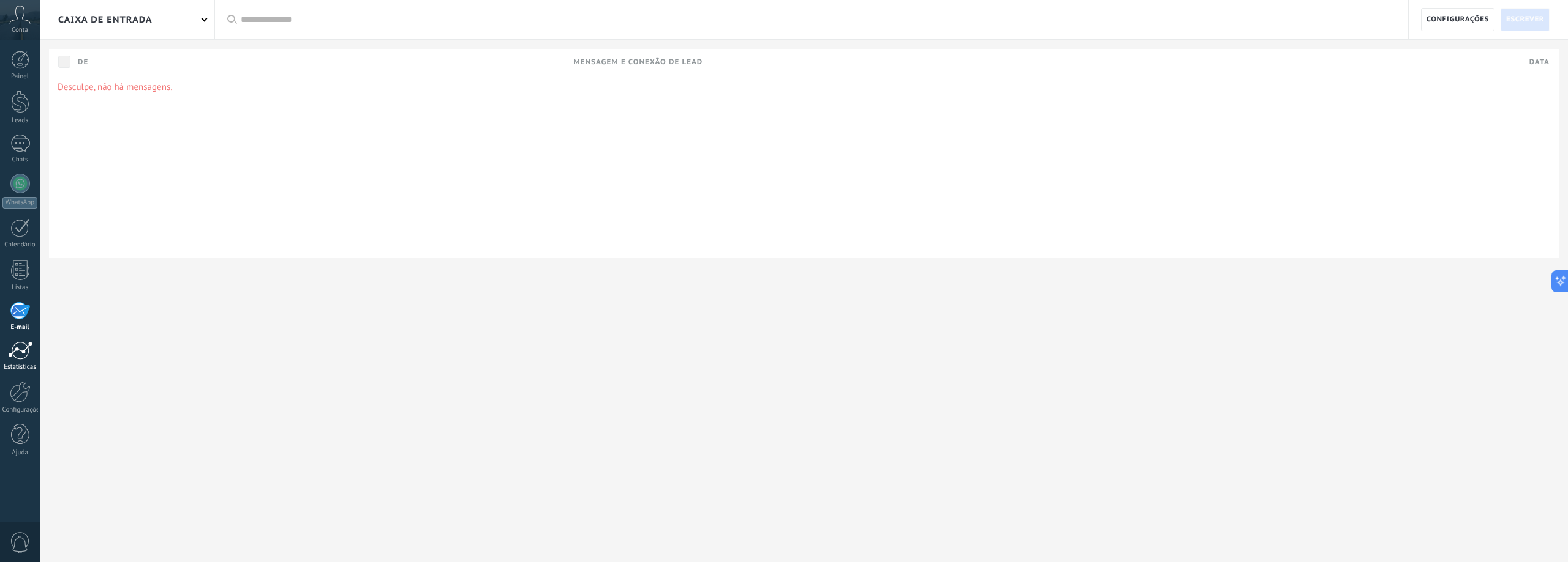
click at [28, 351] on div at bounding box center [20, 351] width 25 height 18
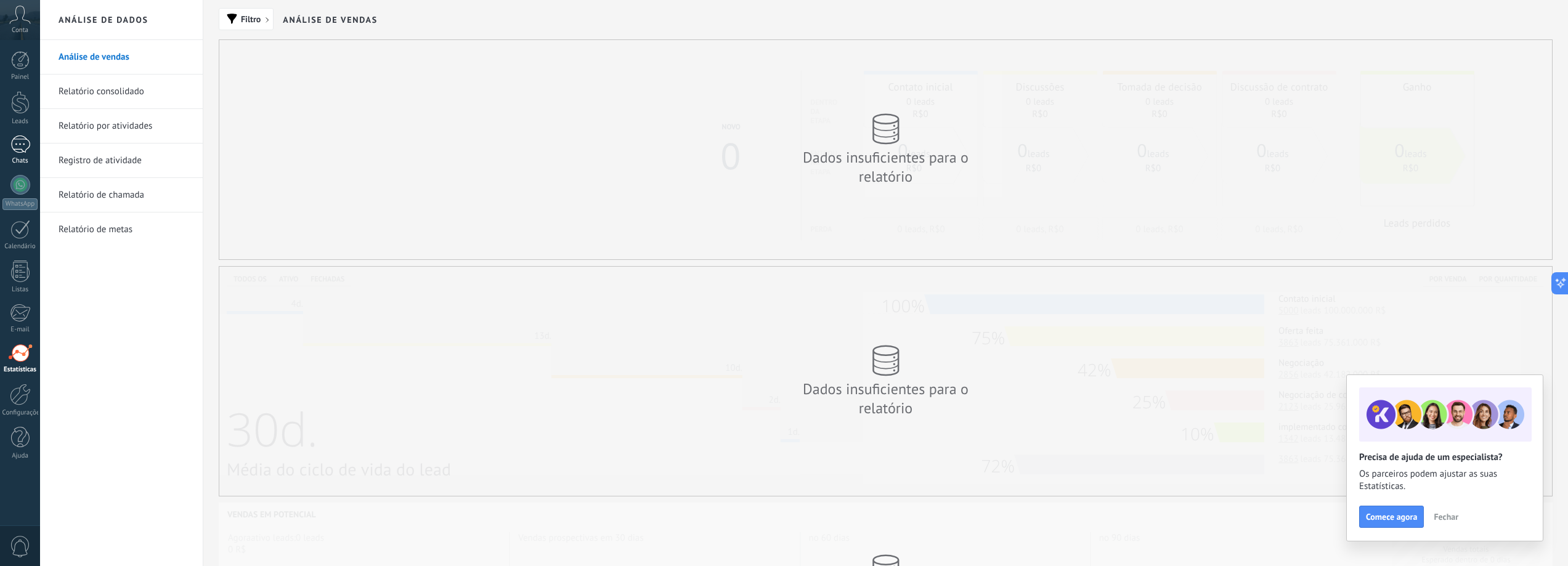
click at [25, 143] on div at bounding box center [20, 145] width 20 height 18
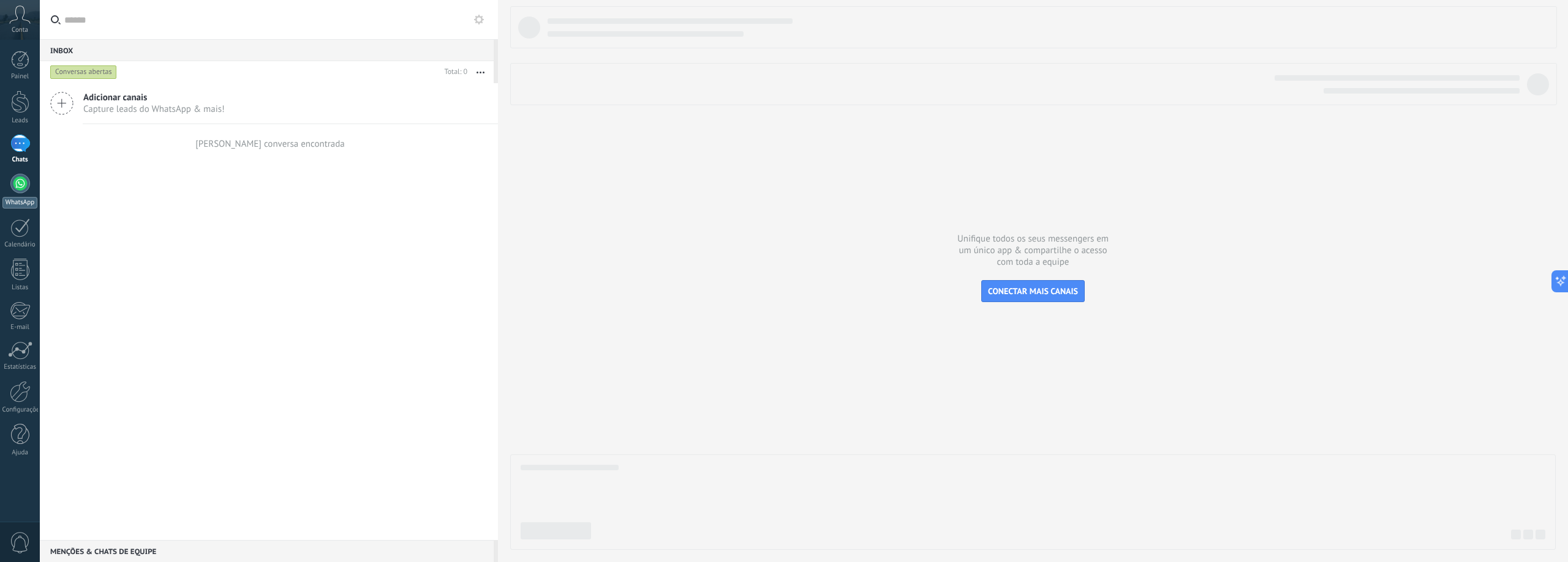
click at [5, 204] on div "WhatsApp" at bounding box center [19, 203] width 35 height 12
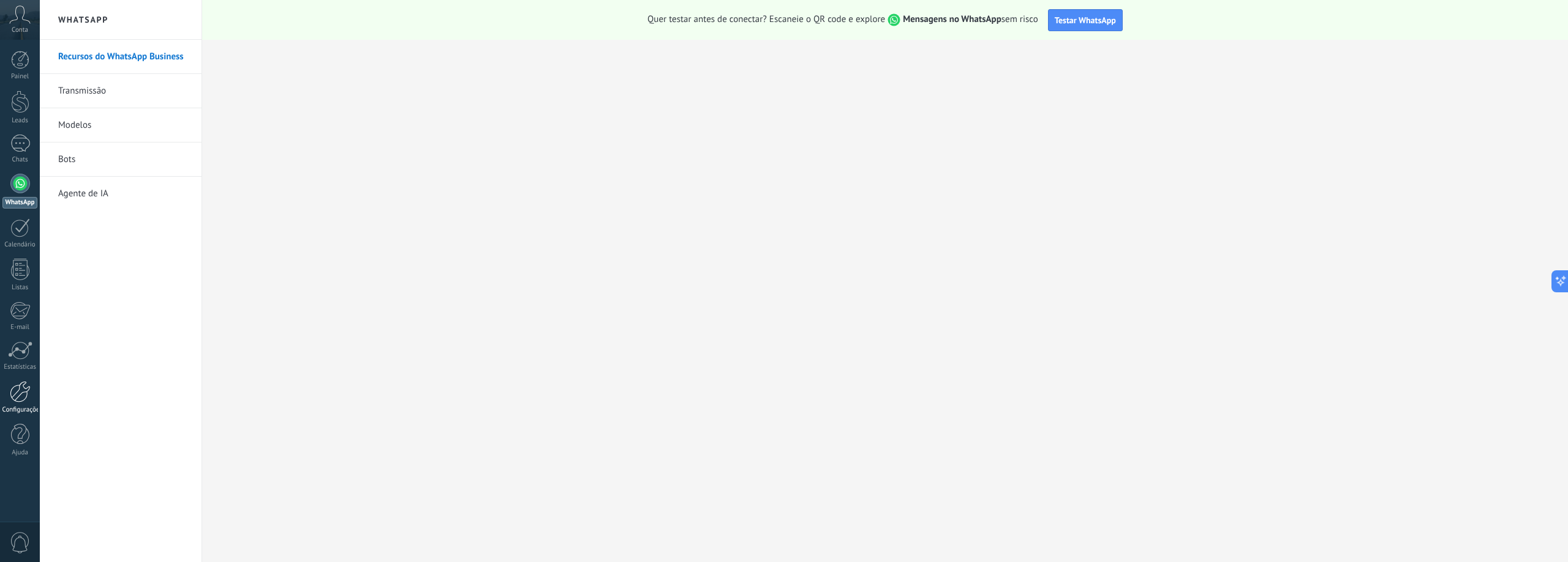
click at [16, 402] on div at bounding box center [20, 392] width 21 height 22
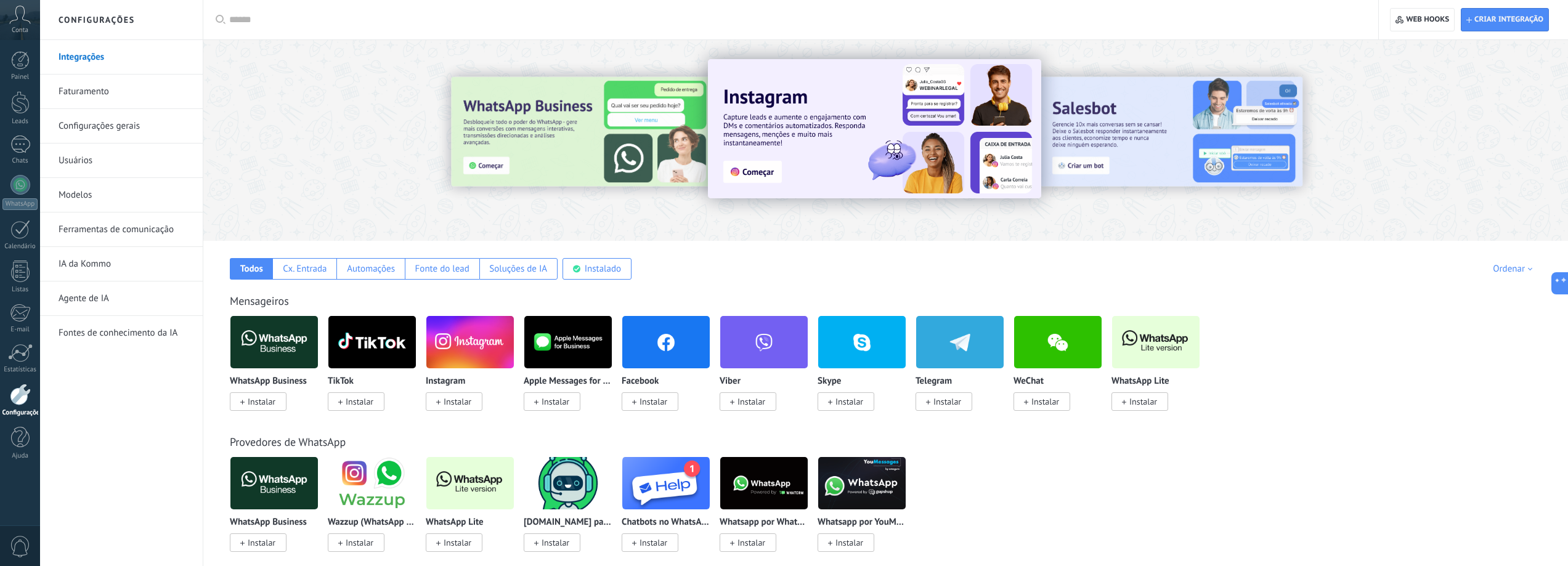
click at [112, 92] on link "Faturamento" at bounding box center [125, 92] width 132 height 35
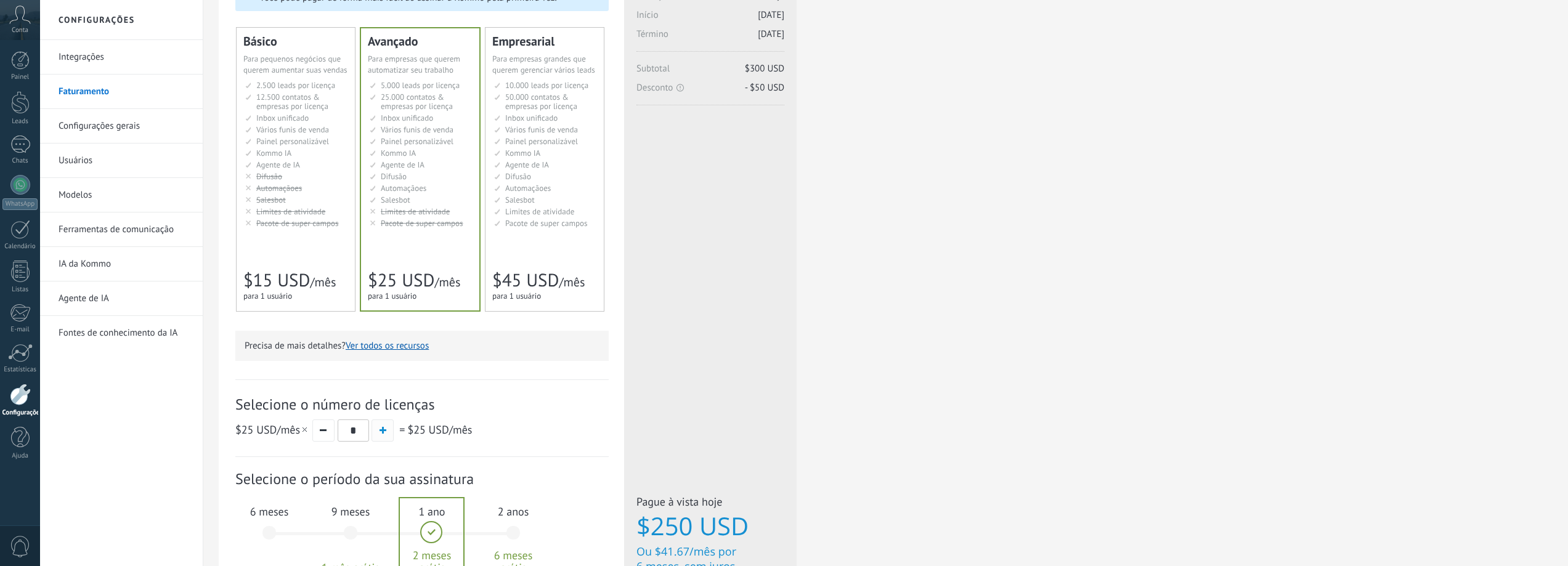
click at [378, 432] on button "button" at bounding box center [382, 430] width 22 height 22
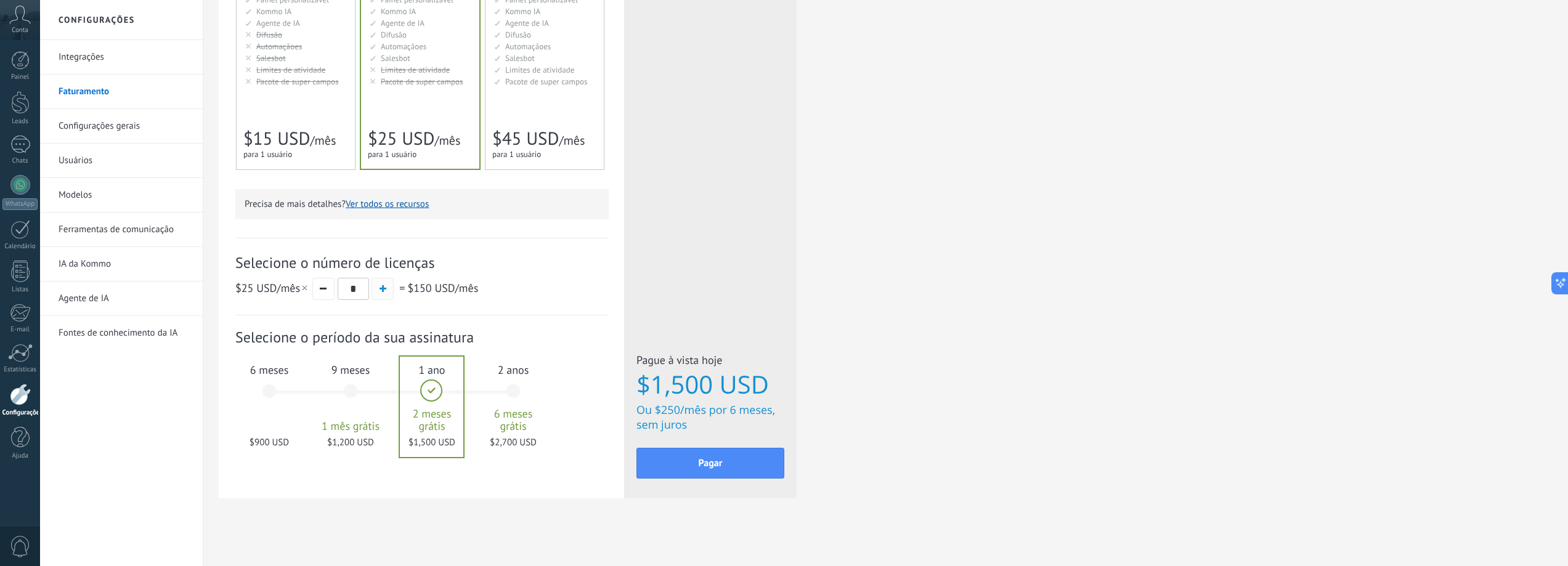
scroll to position [269, 0]
click at [318, 294] on button "button" at bounding box center [323, 285] width 22 height 22
click at [390, 288] on button "button" at bounding box center [382, 285] width 22 height 22
click at [385, 285] on span "button" at bounding box center [383, 285] width 7 height 7
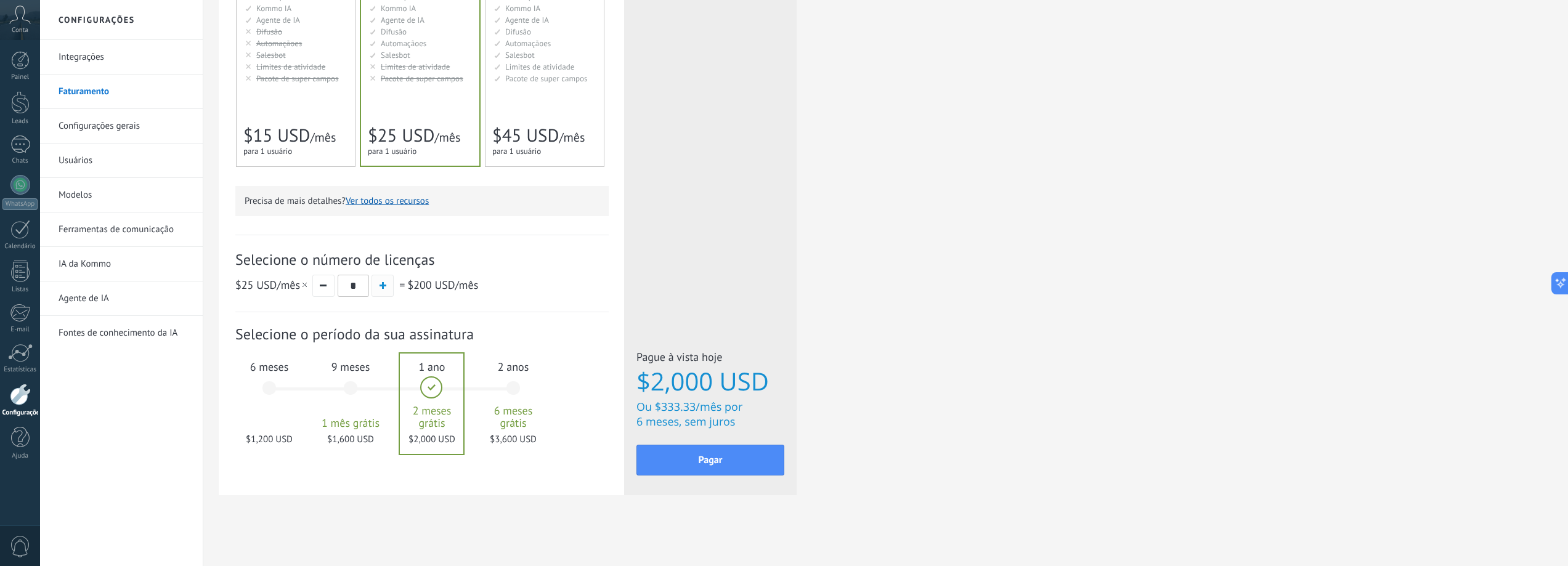
click at [385, 285] on span "button" at bounding box center [383, 285] width 7 height 7
click at [385, 288] on span "button" at bounding box center [383, 285] width 7 height 7
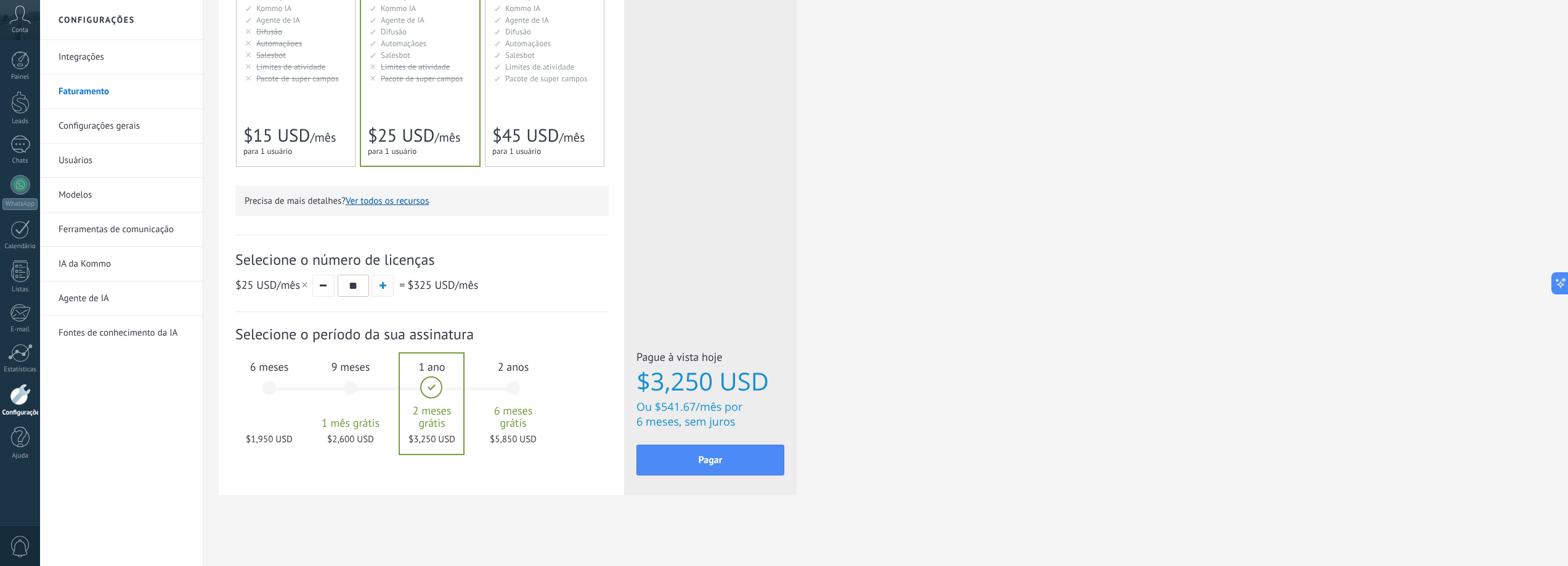
click at [385, 288] on span "button" at bounding box center [383, 285] width 7 height 7
click at [326, 281] on button "button" at bounding box center [323, 285] width 22 height 22
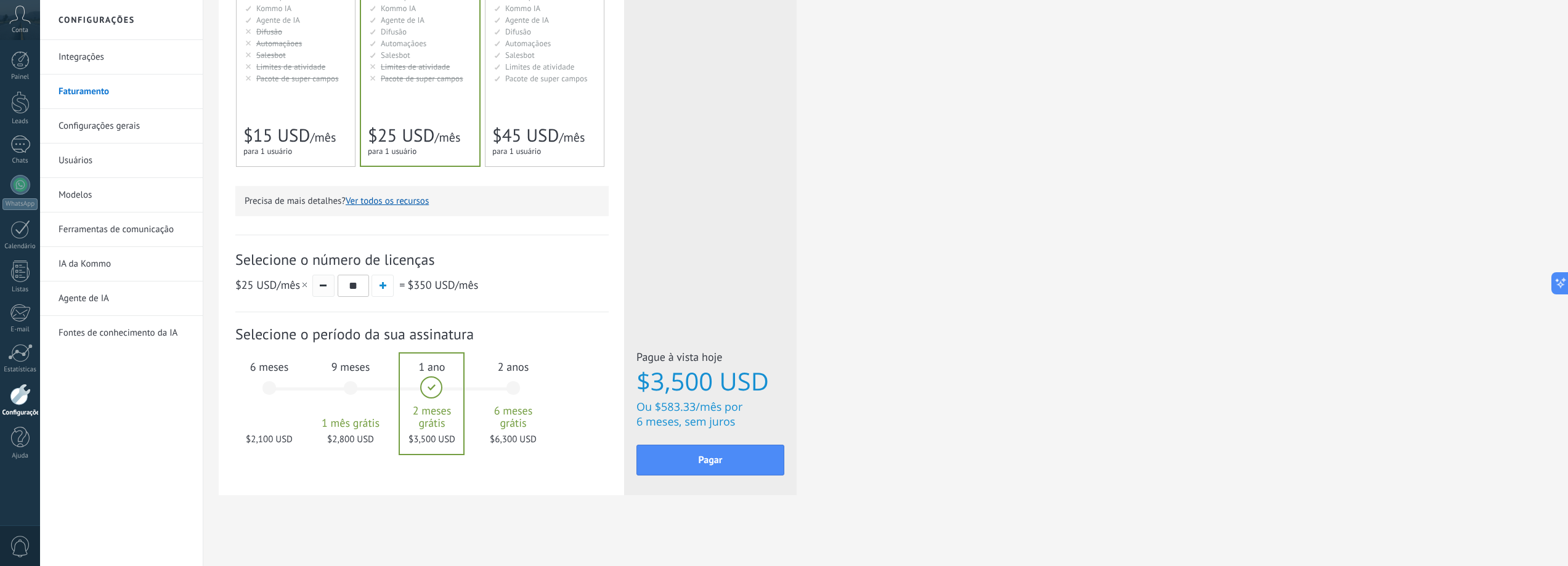
click at [326, 281] on button "button" at bounding box center [323, 285] width 22 height 22
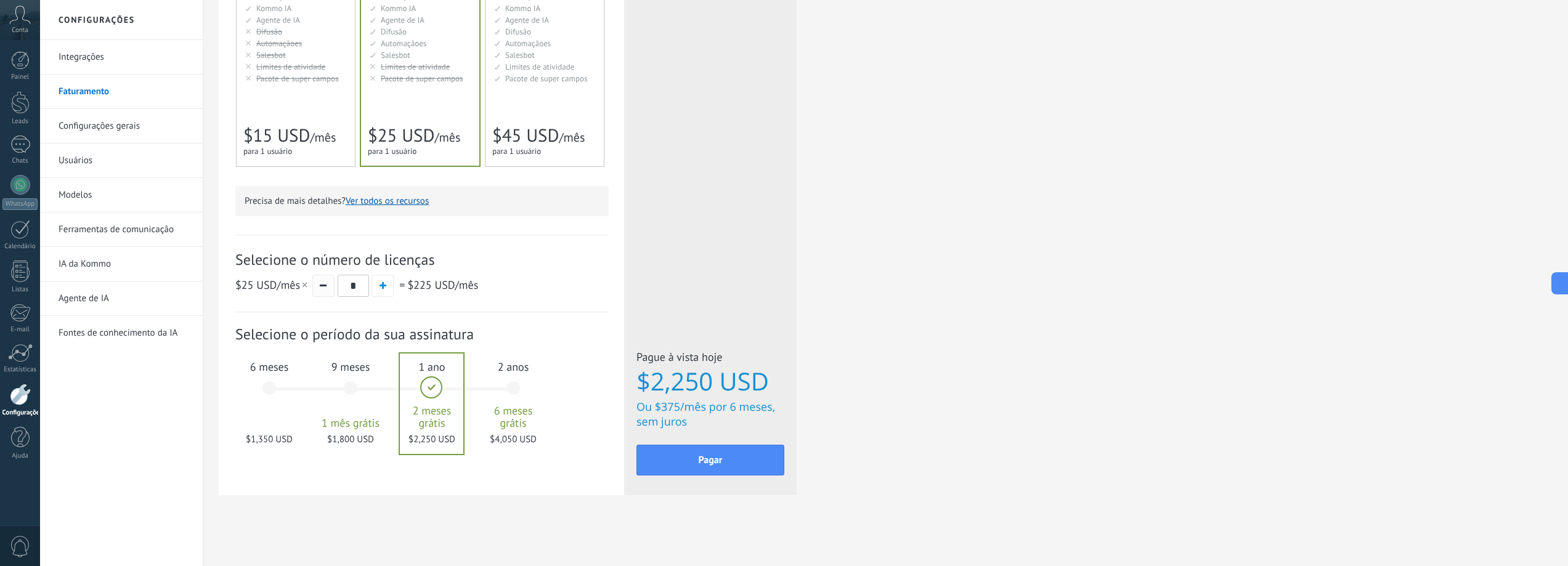
click at [326, 281] on button "button" at bounding box center [323, 285] width 22 height 22
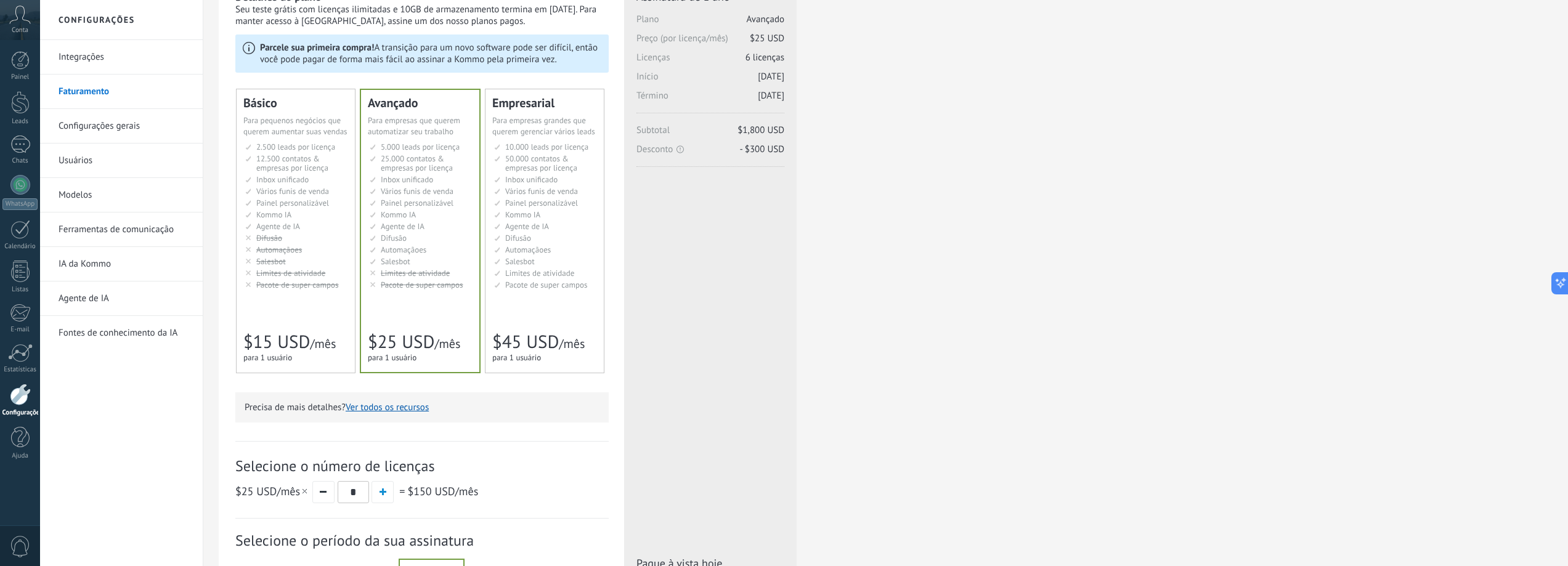
scroll to position [22, 0]
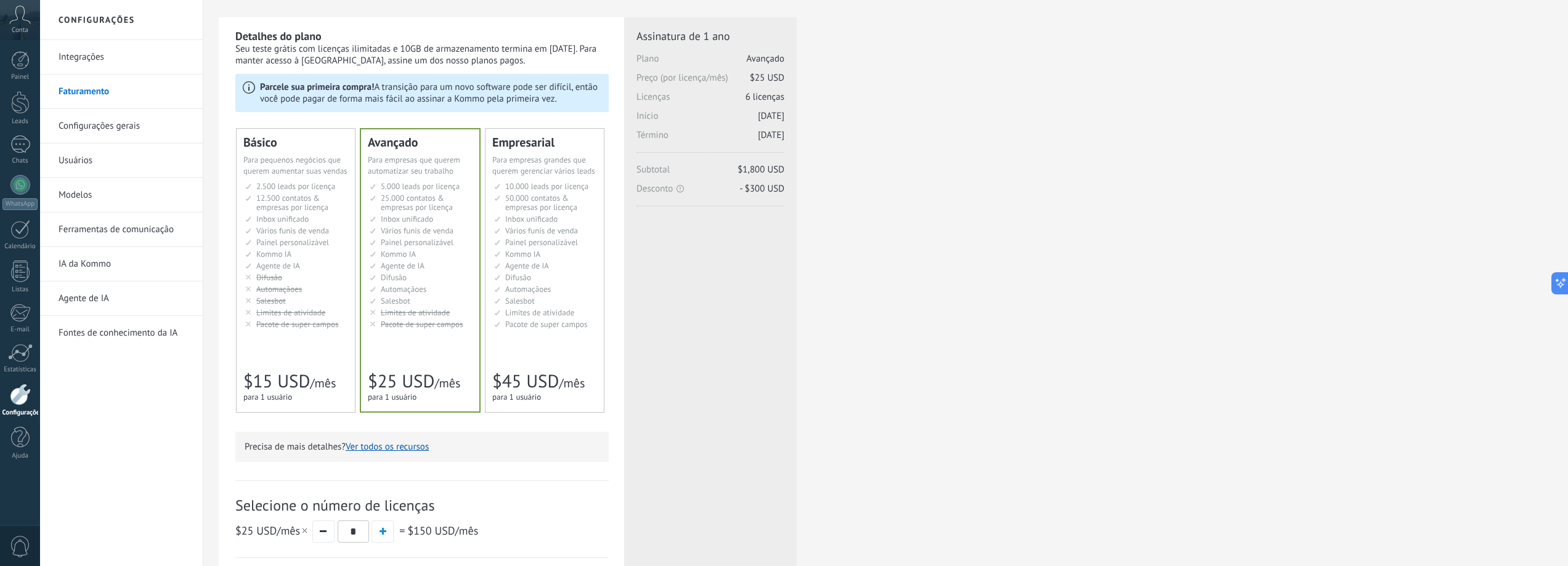
click at [555, 316] on span "Limites de atividade" at bounding box center [540, 313] width 69 height 11
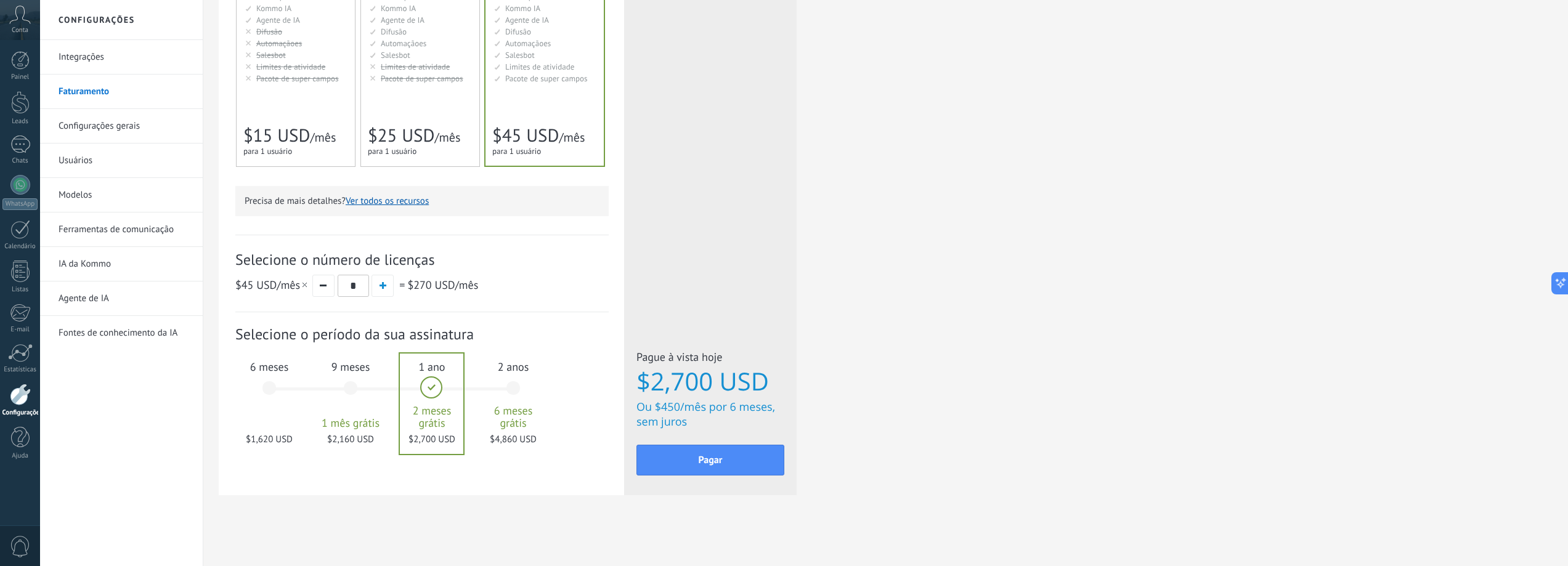
scroll to position [84, 0]
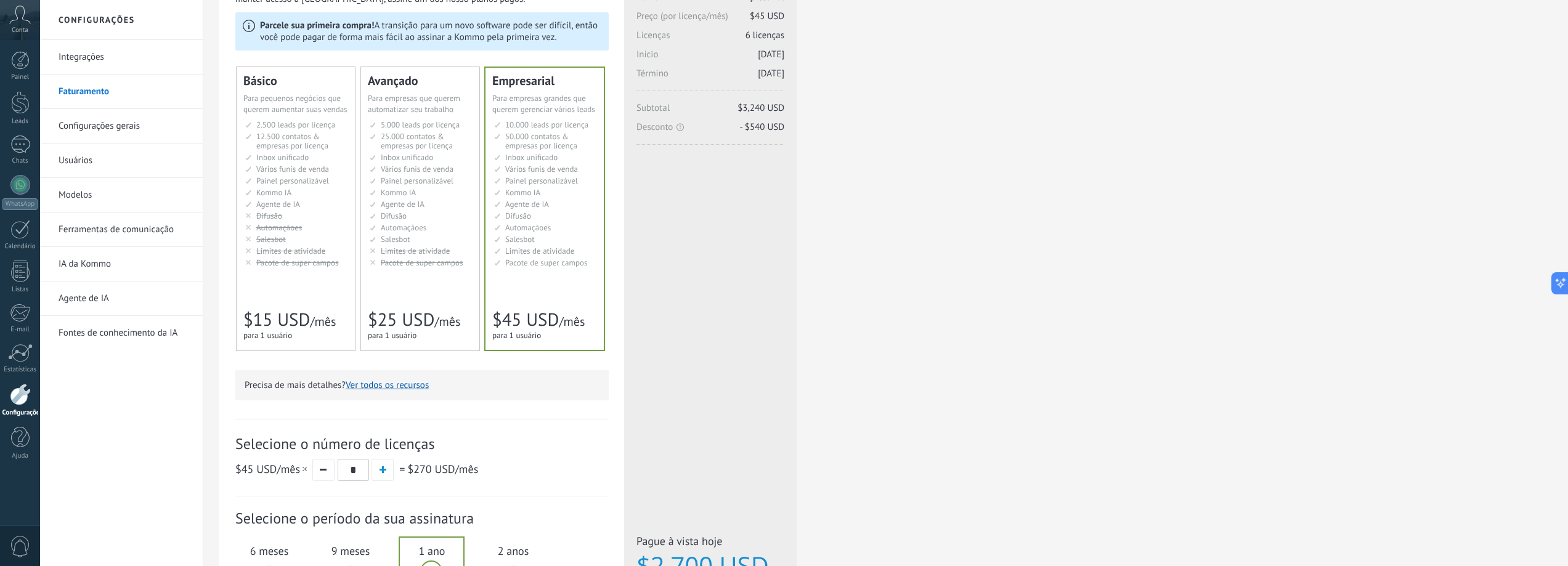
click at [399, 281] on div "Avançado Для автоматизации сделок в растущей компании For growing businesses th…" at bounding box center [420, 209] width 118 height 284
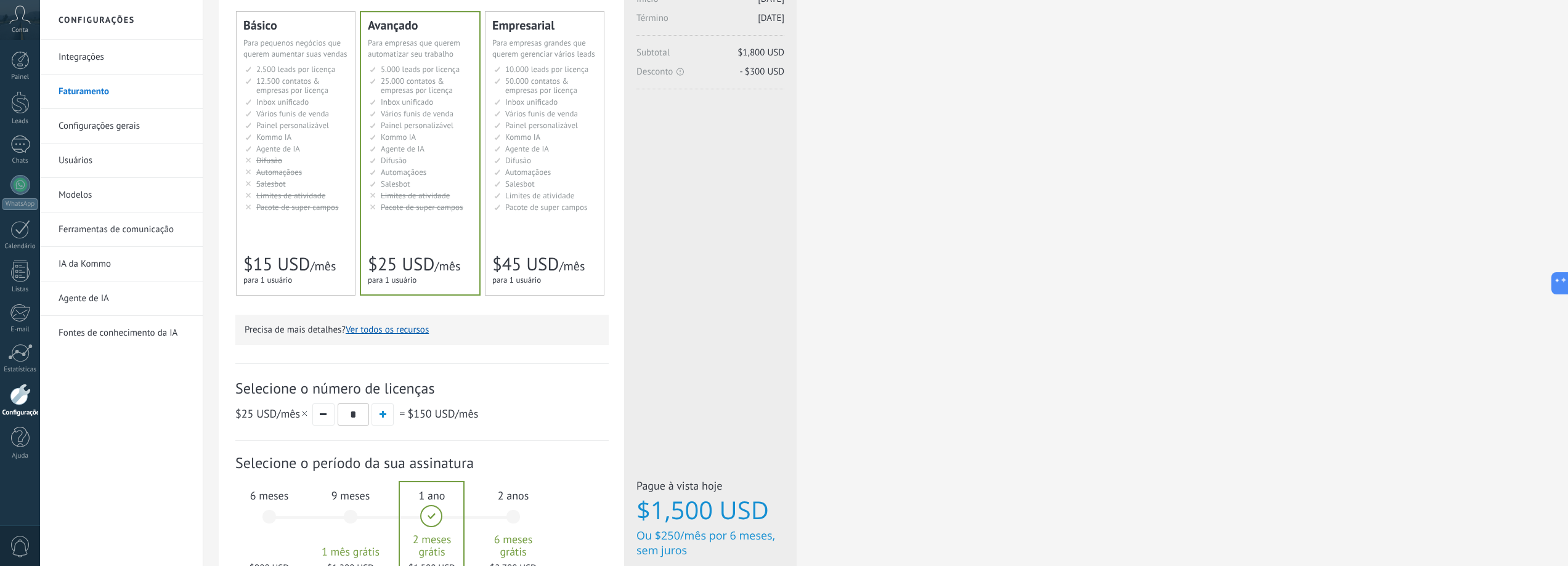
scroll to position [269, 0]
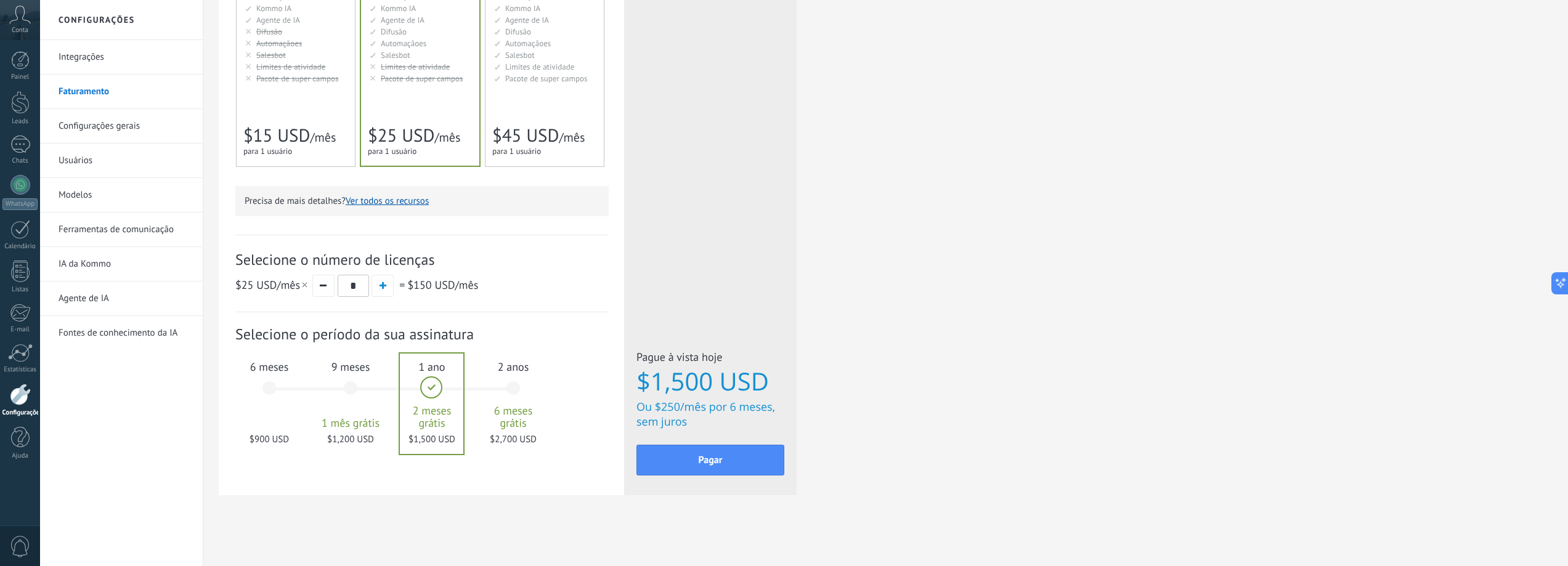
click at [564, 111] on div "Empresarial Для оптимизации процессов в крупной корпорации For large businesses…" at bounding box center [545, 25] width 118 height 284
click at [430, 112] on div "Avançado Для автоматизации сделок в растущей компании For growing businesses th…" at bounding box center [420, 25] width 118 height 284
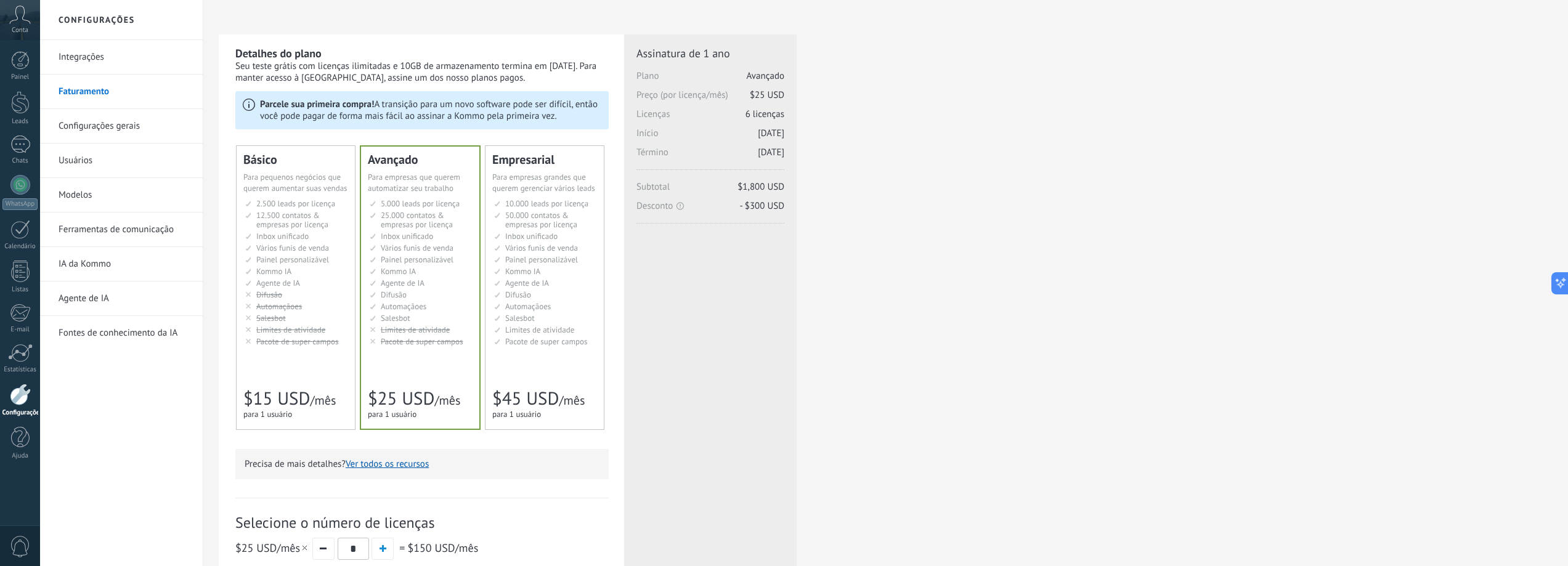
scroll to position [0, 0]
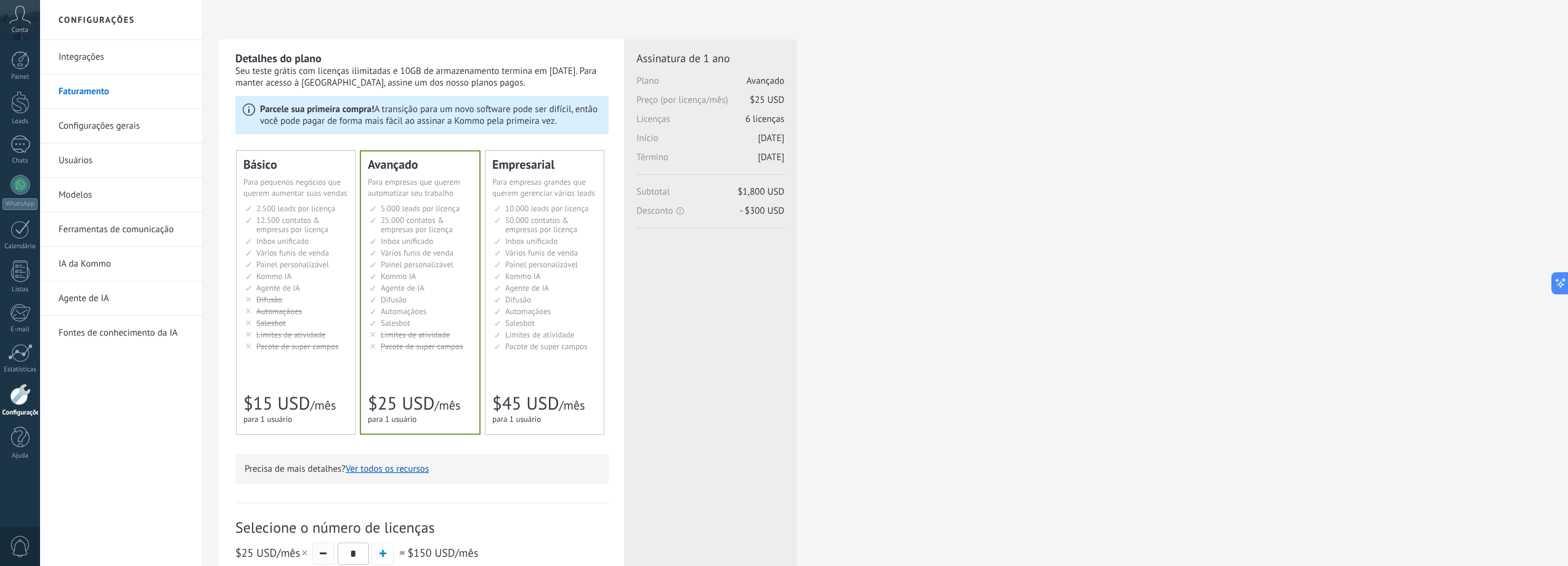
click at [323, 555] on span "button" at bounding box center [323, 554] width 7 height 2
type input "*"
click at [531, 395] on span "$45 USD" at bounding box center [525, 403] width 66 height 23
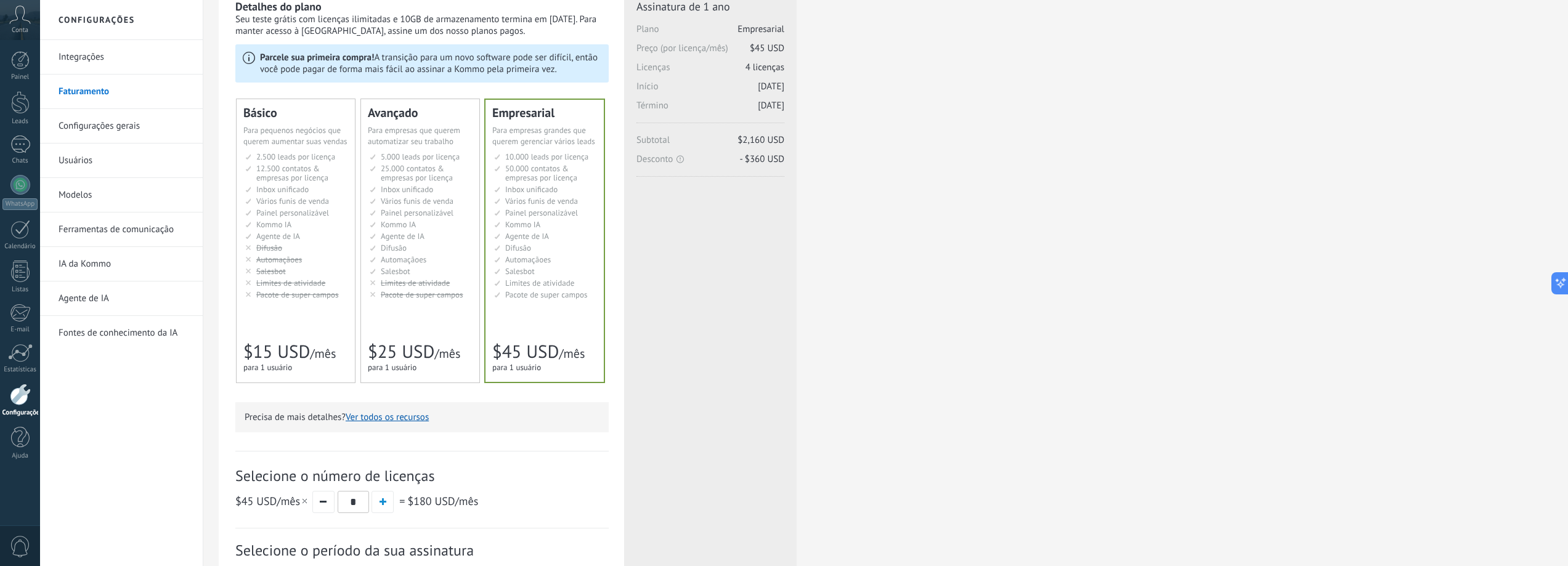
scroll to position [123, 0]
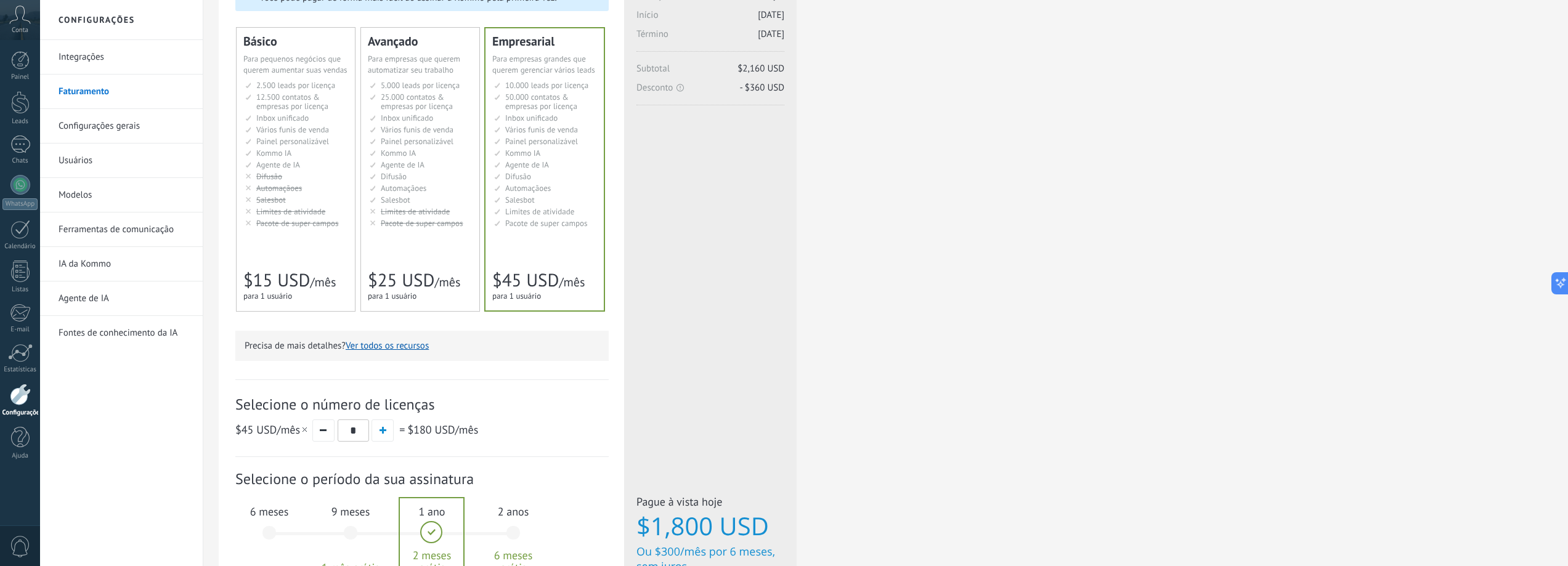
click at [277, 512] on span "6 meses" at bounding box center [269, 512] width 66 height 14
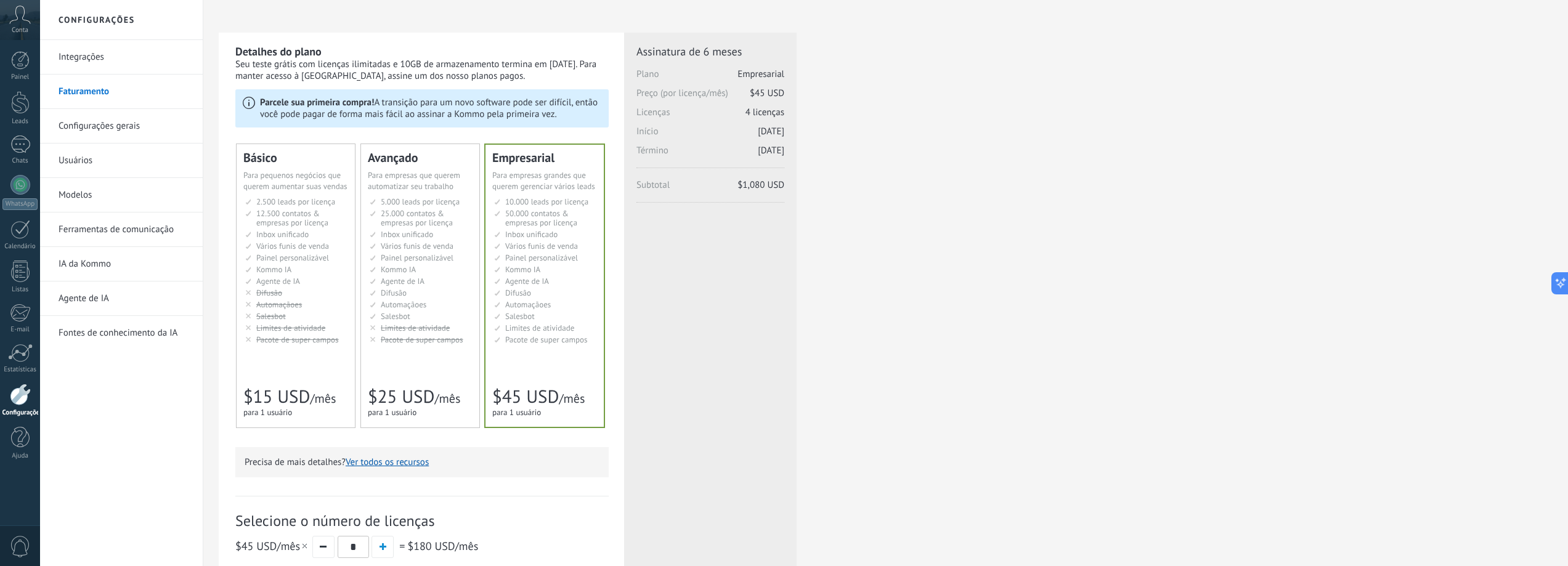
scroll to position [0, 0]
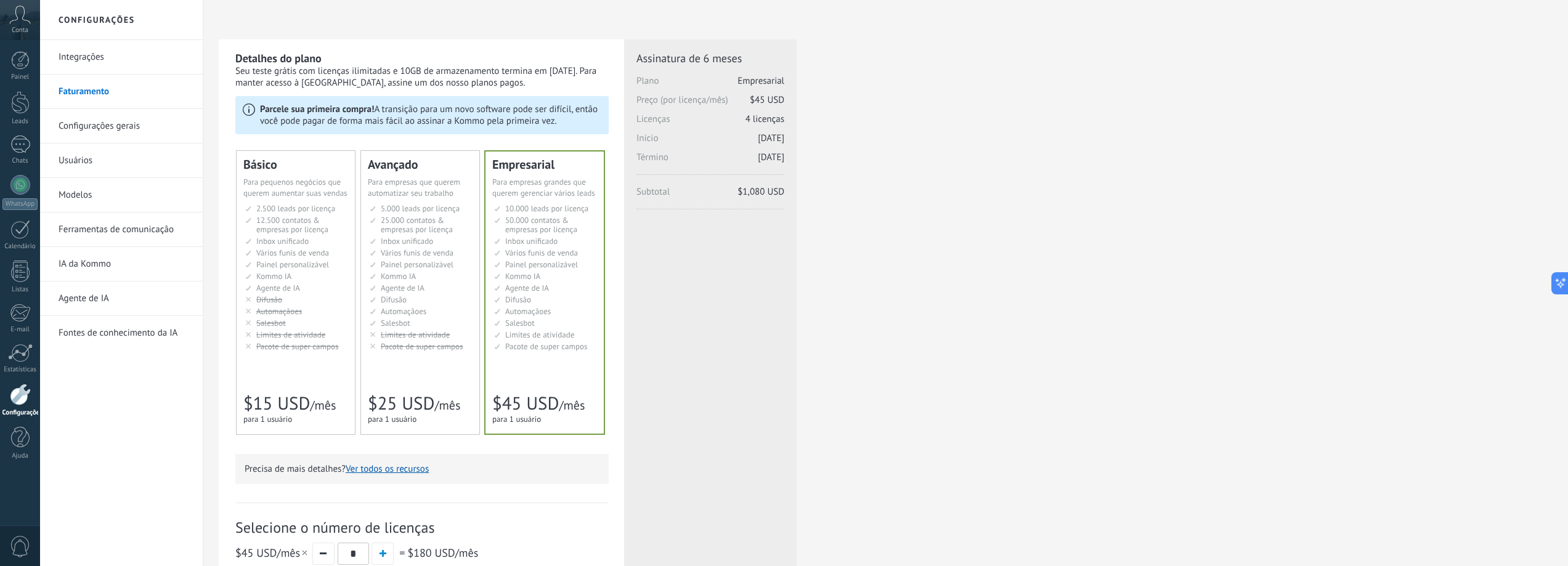
click at [466, 408] on div "Avançado Для автоматизации сделок в растущей компании For growing businesses th…" at bounding box center [420, 293] width 118 height 284
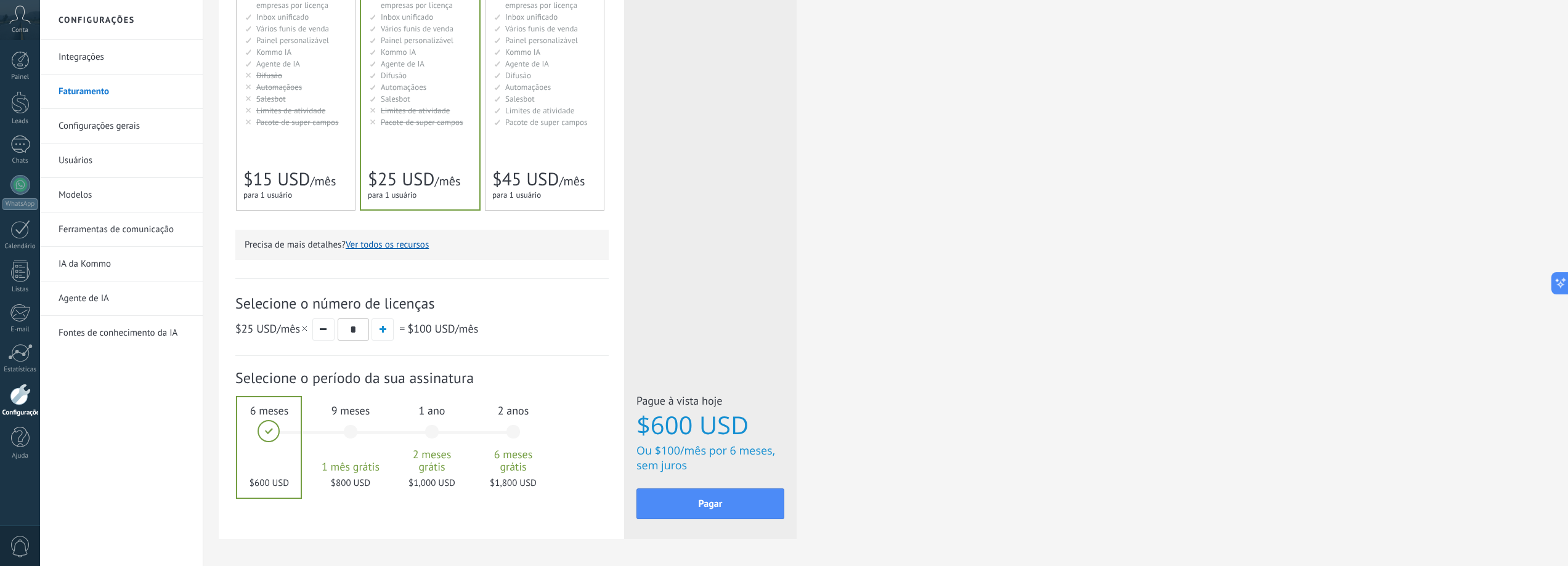
scroll to position [247, 0]
